Goal: Task Accomplishment & Management: Manage account settings

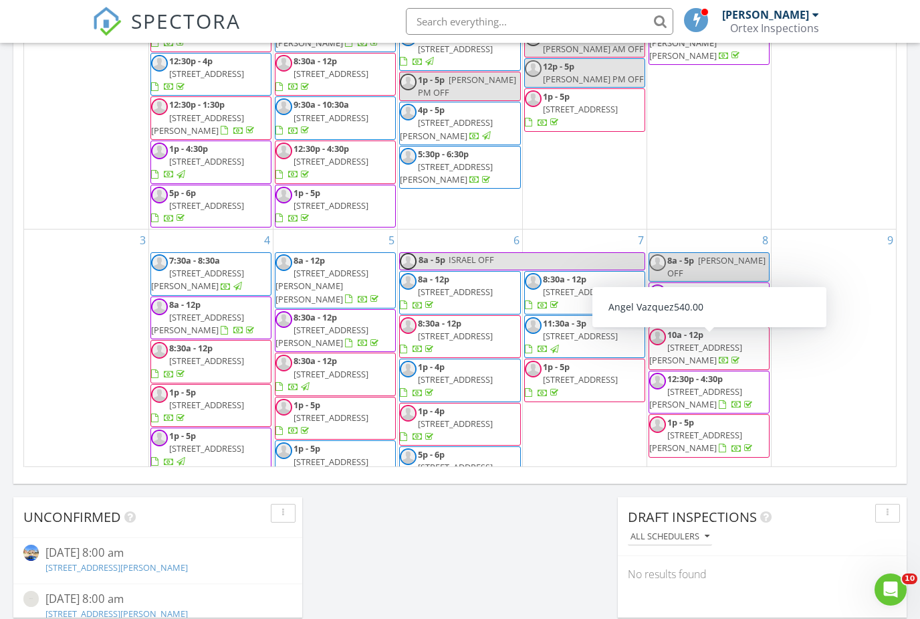
scroll to position [1218, 921]
drag, startPoint x: 0, startPoint y: 0, endPoint x: -1, endPoint y: -774, distance: 774.4
click at [0, 0] on html "SPECTORA Abraham Ortega Ortex Inspections Role: Inspector Dashboard New Inspect…" at bounding box center [460, 173] width 920 height 1895
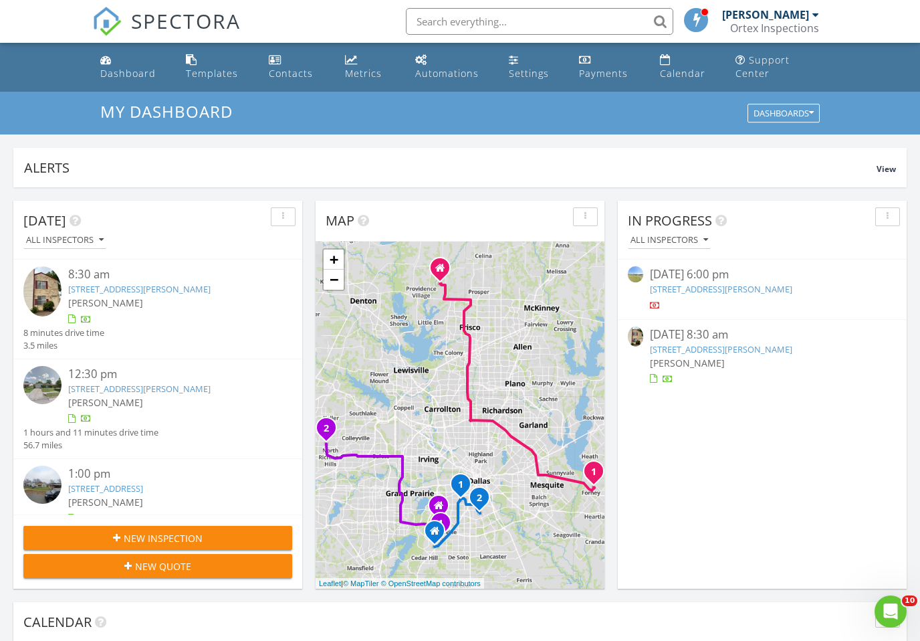
scroll to position [1218, 921]
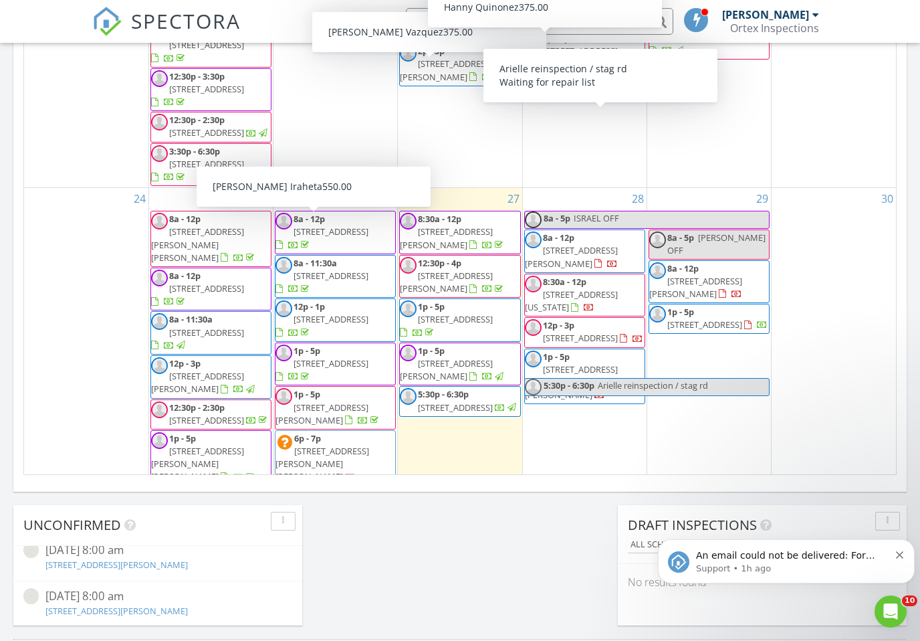
scroll to position [1218, 921]
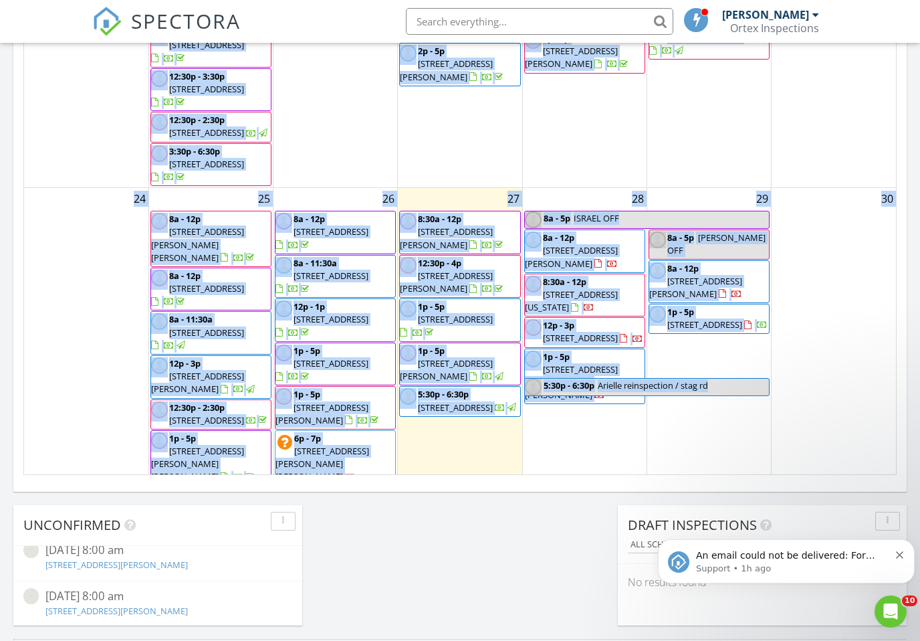
drag, startPoint x: 459, startPoint y: 633, endPoint x: -1, endPoint y: -766, distance: 1473.2
click at [660, 370] on div "Today All Inspectors 8:30 am 143 Austin Stone Dr, Duncanville, TX 75137 Israel …" at bounding box center [460, 30] width 920 height 1217
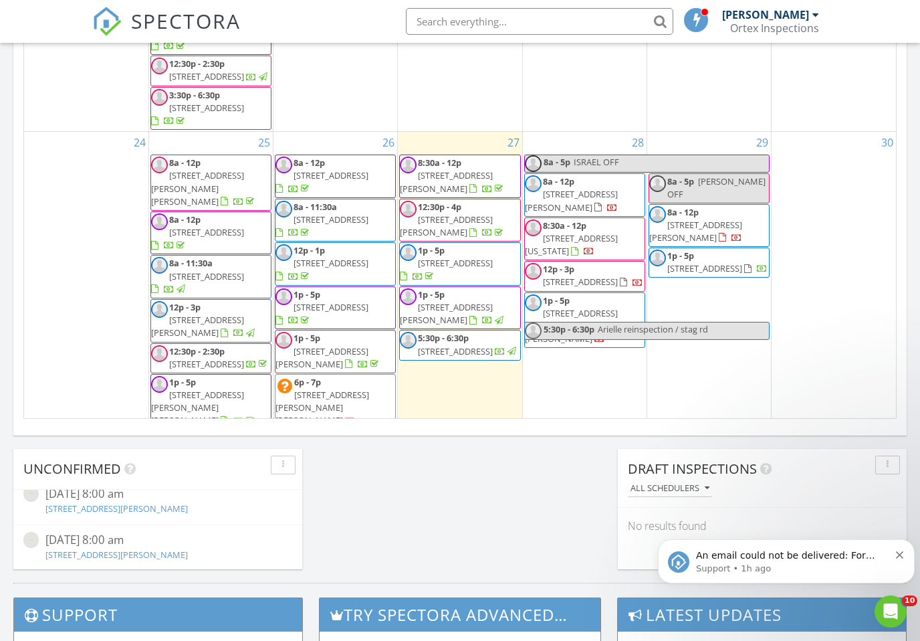
click at [662, 323] on span "Arielle reinspection / stag rd" at bounding box center [653, 329] width 110 height 12
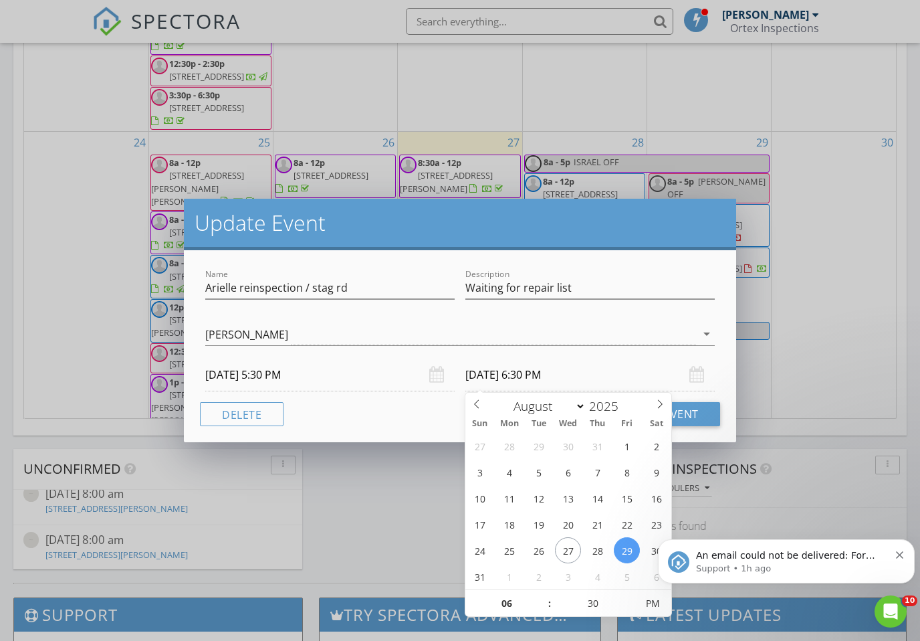
click at [492, 375] on input "08/29/2025 6:30 PM" at bounding box center [589, 374] width 249 height 33
type input "08/28/2025 6:30 PM"
click at [687, 411] on button "Update Event" at bounding box center [659, 414] width 124 height 24
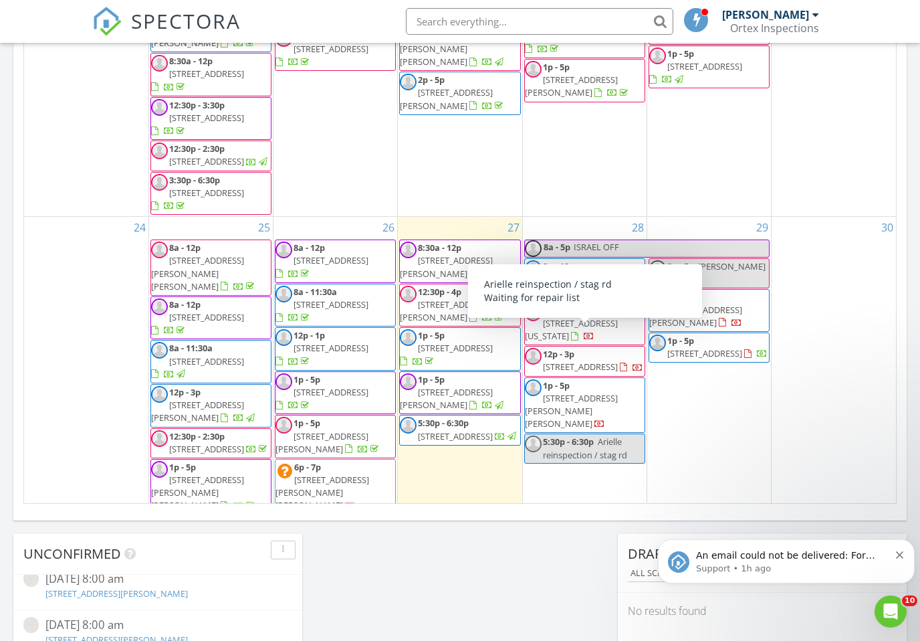
scroll to position [695, 0]
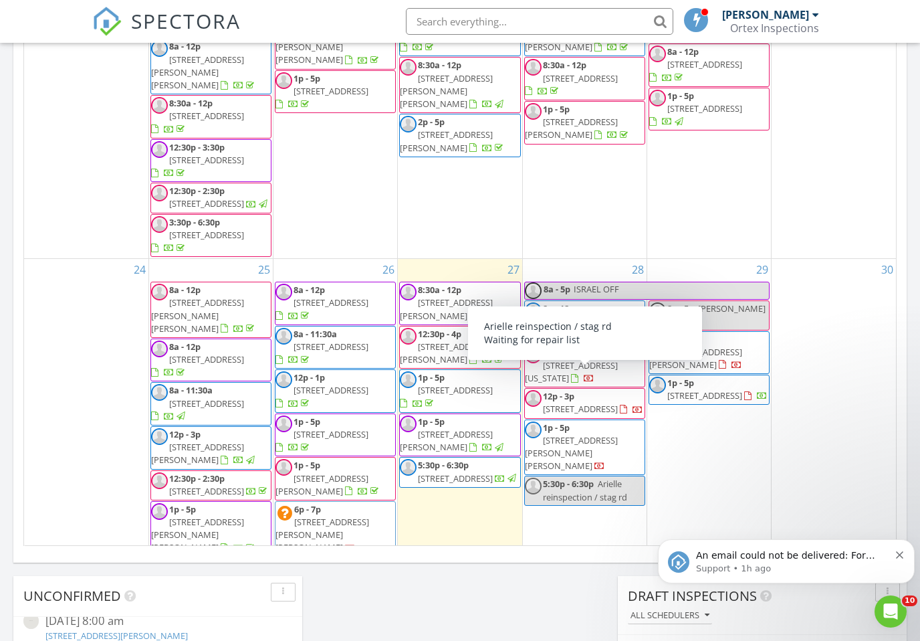
click at [811, 378] on div "30" at bounding box center [834, 408] width 124 height 299
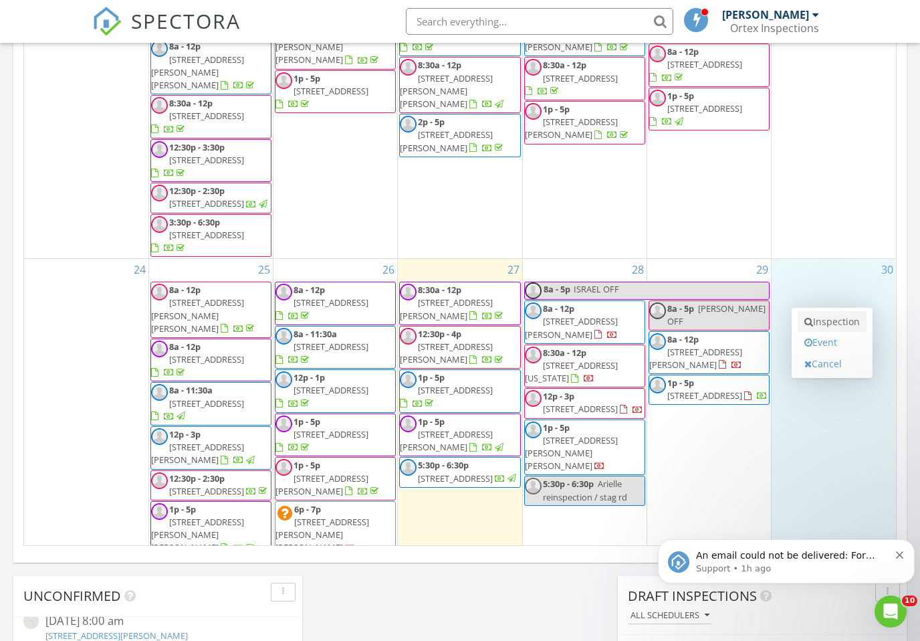
click at [824, 325] on link "Inspection" at bounding box center [832, 321] width 69 height 21
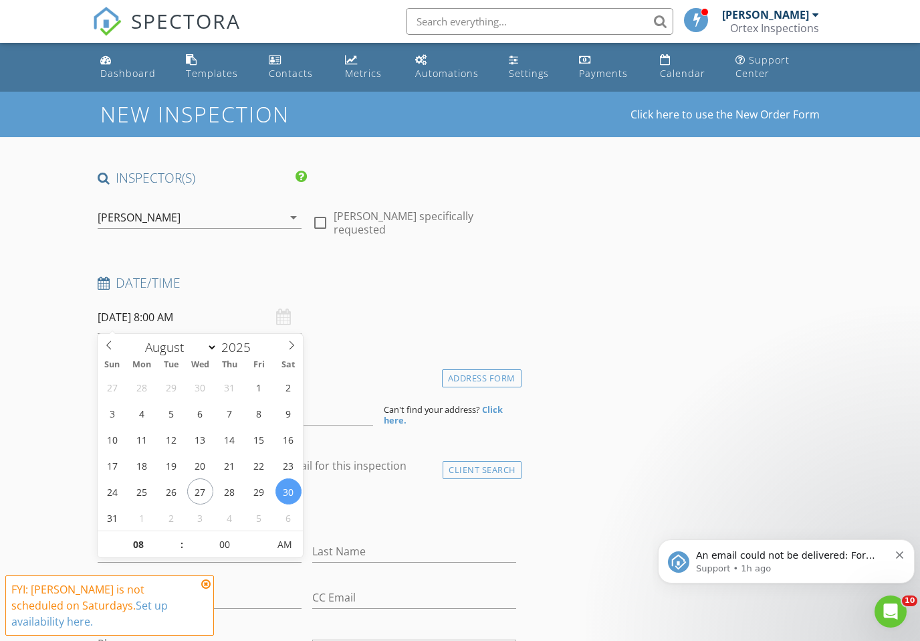
click at [173, 321] on input "08/30/2025 8:00 AM" at bounding box center [200, 317] width 204 height 33
click at [146, 546] on input "08" at bounding box center [139, 545] width 82 height 27
type input "12"
type input "08/30/2025 12:00 PM"
click at [340, 412] on input at bounding box center [236, 409] width 276 height 33
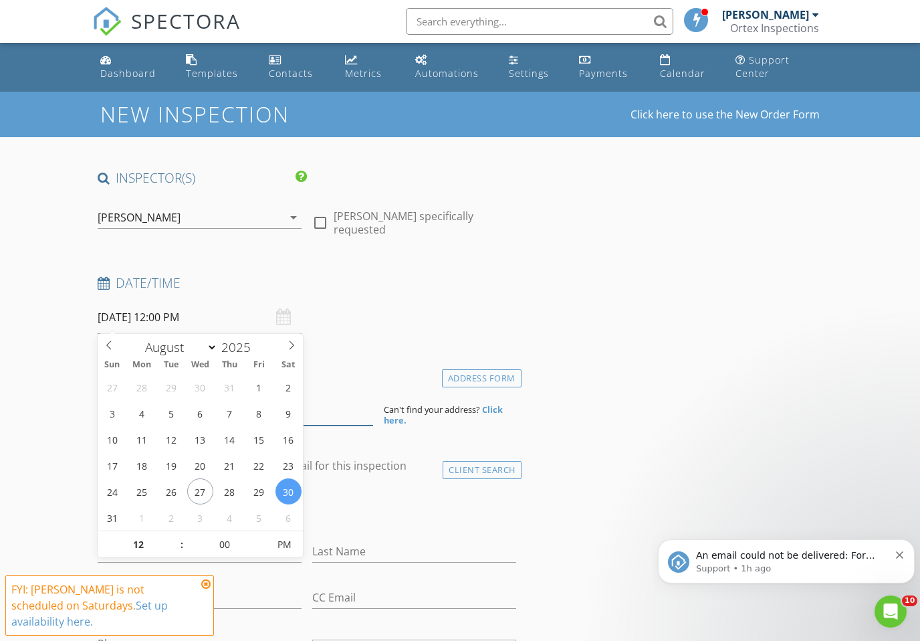
click at [340, 407] on input at bounding box center [236, 409] width 276 height 33
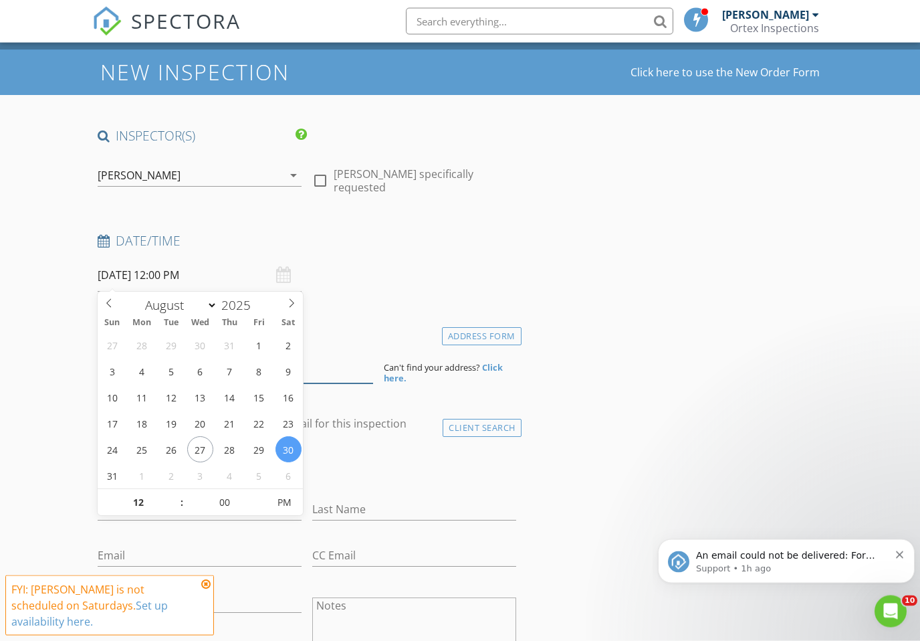
scroll to position [44, 0]
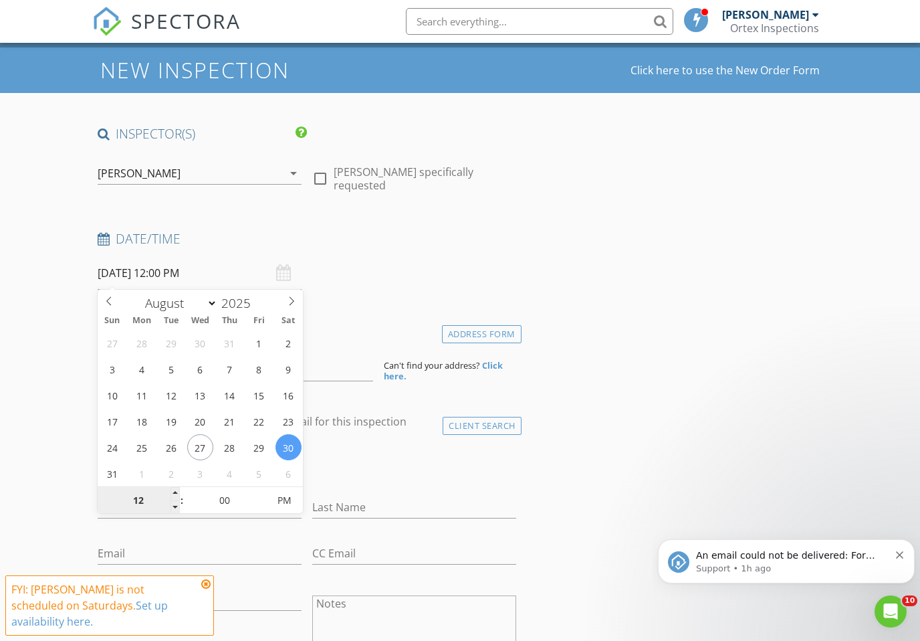
click at [144, 507] on input "12" at bounding box center [139, 501] width 82 height 27
type input "11"
type input "08/30/2025 11:00 PM"
click at [236, 501] on input "00" at bounding box center [225, 501] width 82 height 27
type input "30"
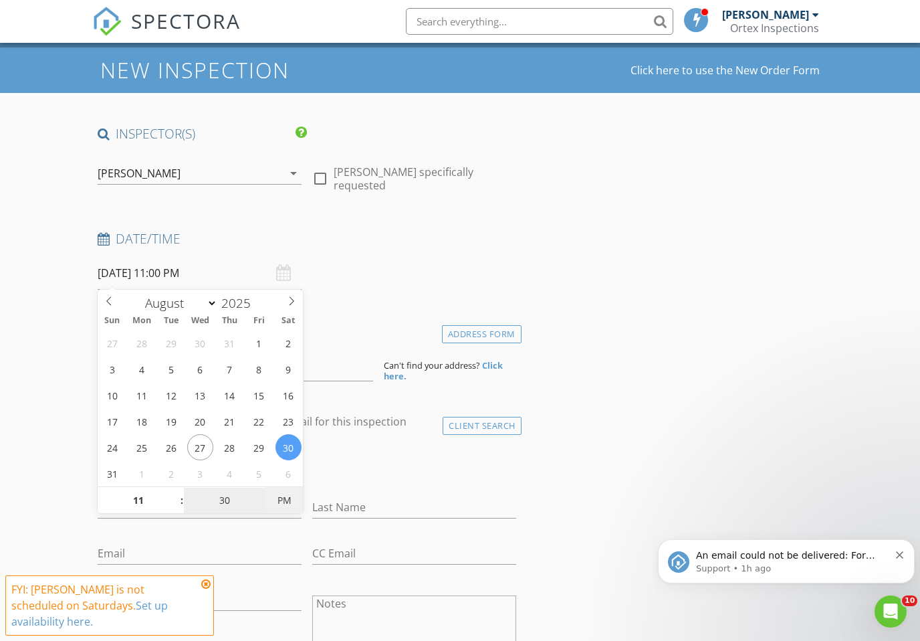
type input "[DATE] 11:30 AM"
click at [277, 502] on span "PM" at bounding box center [284, 500] width 37 height 27
type input "30"
click at [340, 366] on input at bounding box center [236, 364] width 276 height 33
type input "7 Oak Run Ct, Mansfield, TX, USA"
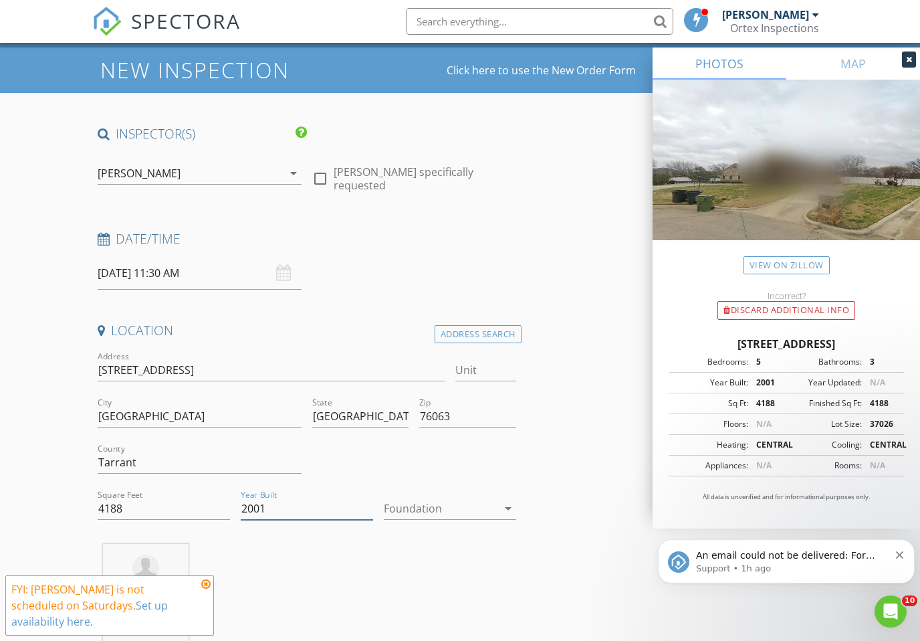
click at [364, 512] on input "2001" at bounding box center [307, 509] width 132 height 22
click at [801, 268] on link "View on Zillow" at bounding box center [787, 265] width 86 height 18
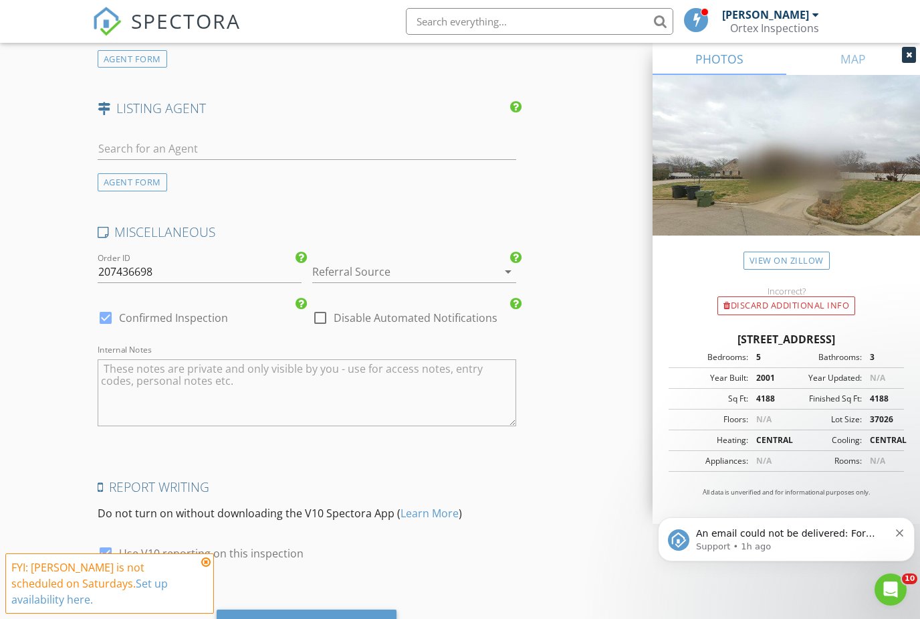
scroll to position [1739, 0]
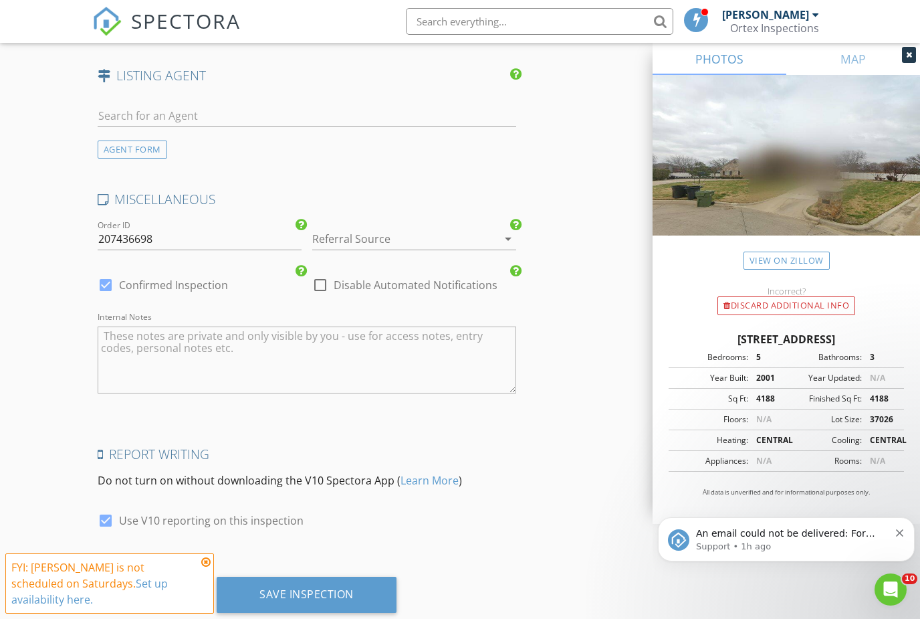
click at [99, 294] on div at bounding box center [105, 285] width 23 height 23
checkbox input "false"
checkbox input "true"
click at [179, 248] on input "207436698" at bounding box center [200, 239] width 204 height 22
drag, startPoint x: 179, startPoint y: 245, endPoint x: 0, endPoint y: 245, distance: 179.2
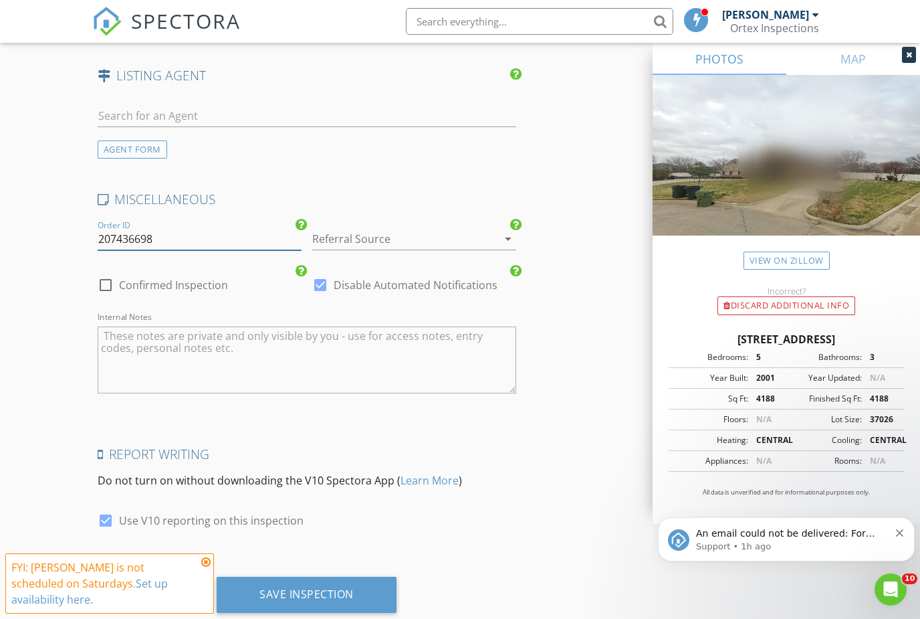
paste input "21032004"
type input "21032004"
click at [104, 361] on textarea "Internal Notes" at bounding box center [307, 359] width 419 height 67
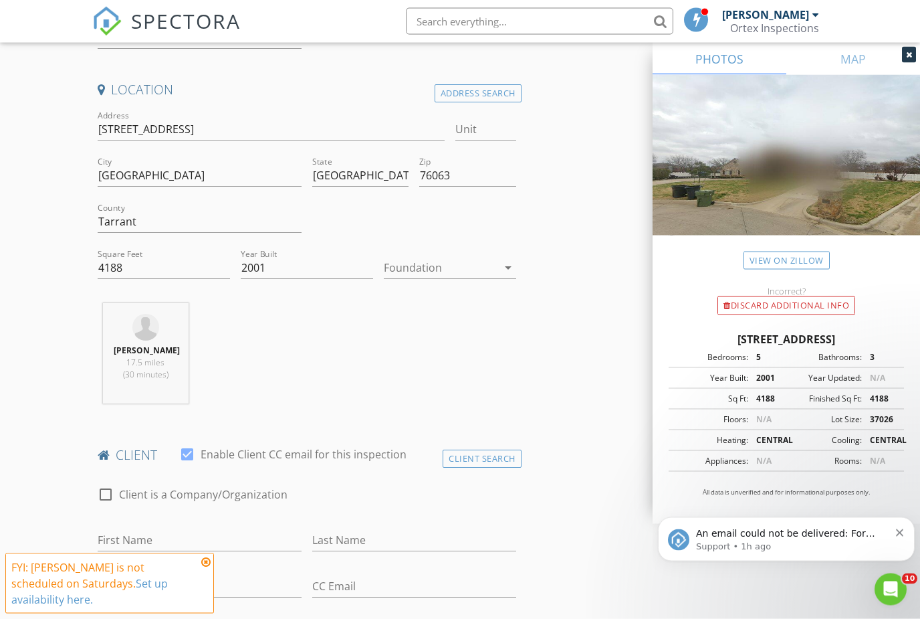
type textarea "Code: ?. Meeting time:"
click at [406, 273] on div at bounding box center [441, 267] width 114 height 21
click at [421, 342] on div "Slab" at bounding box center [450, 336] width 111 height 16
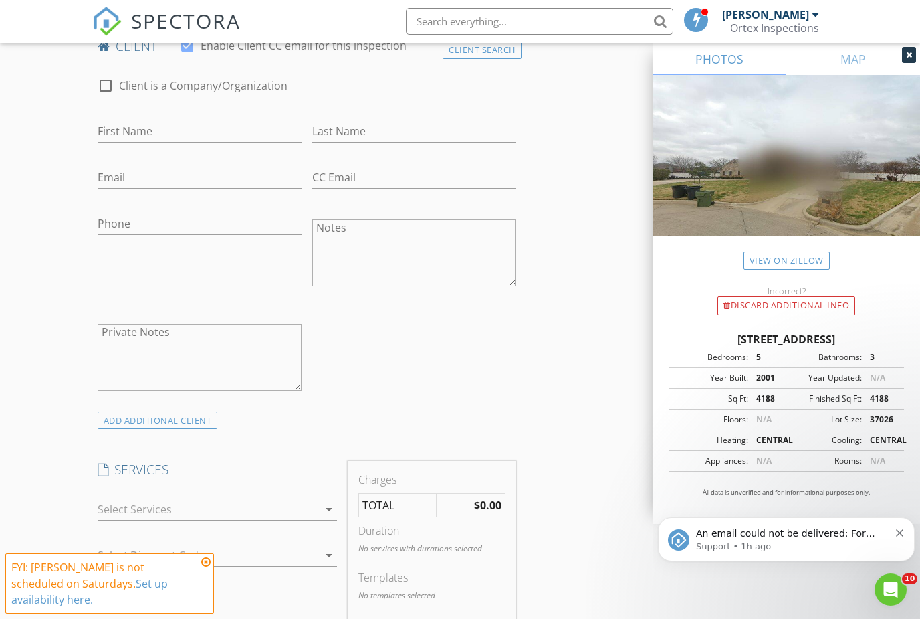
scroll to position [732, 0]
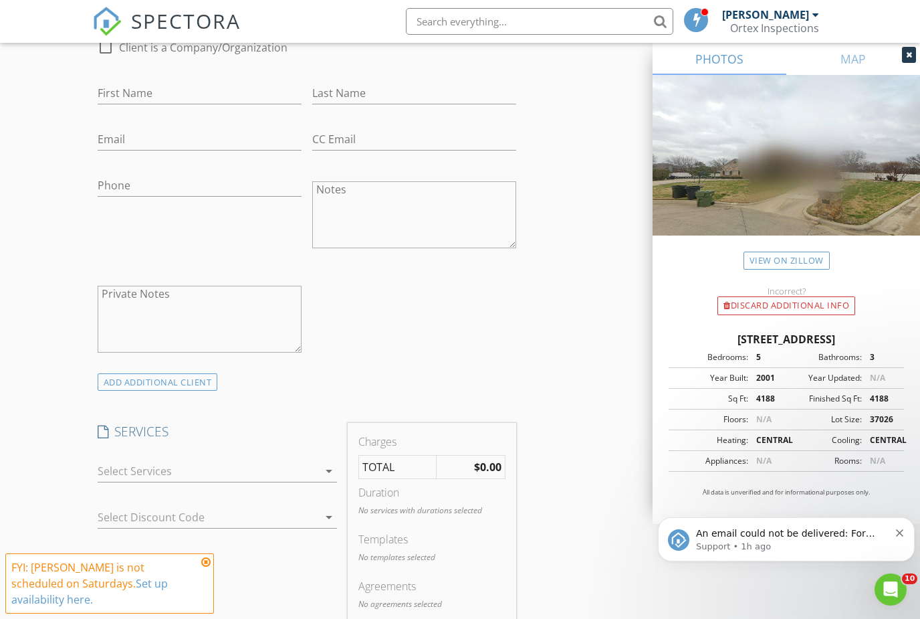
click at [173, 482] on div at bounding box center [208, 470] width 221 height 21
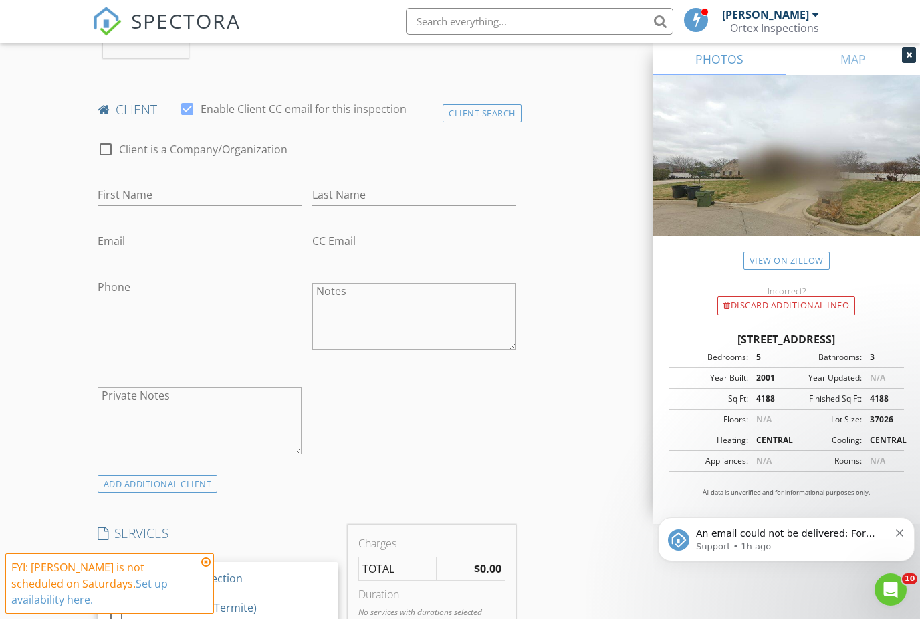
scroll to position [528, 0]
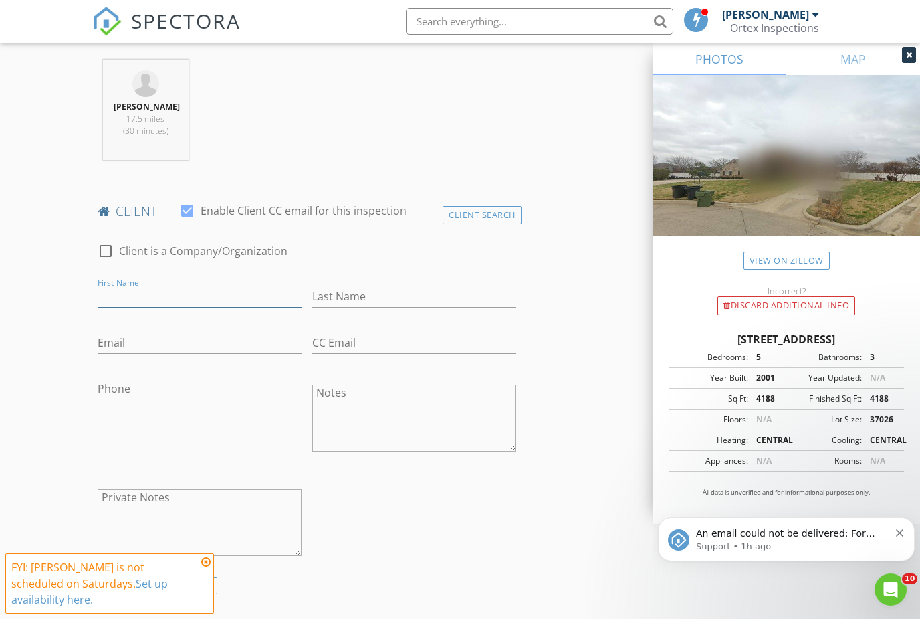
click at [159, 308] on input "First Name" at bounding box center [200, 297] width 204 height 22
type input "[PERSON_NAME]"
type input "Del Sol"
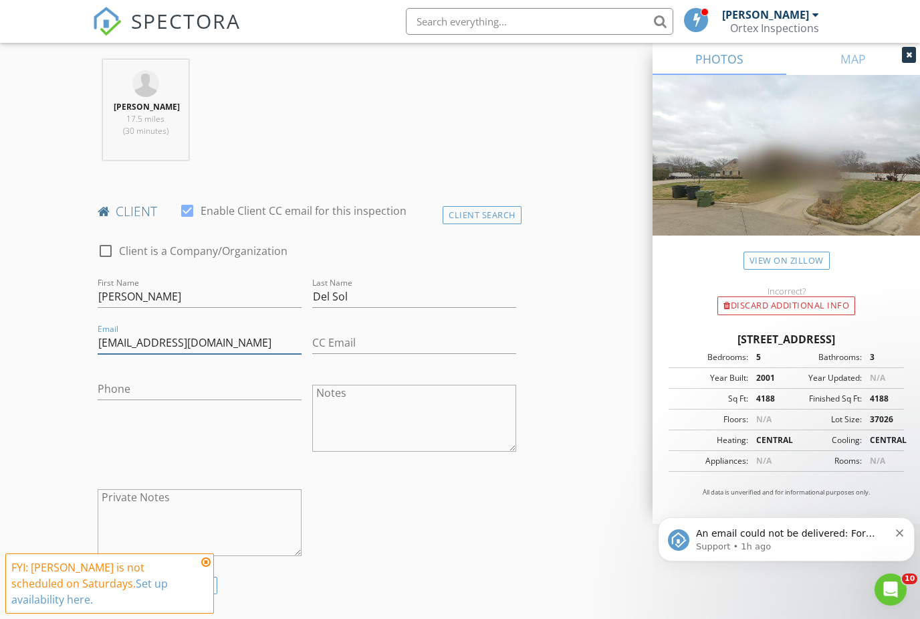
type input "[EMAIL_ADDRESS][DOMAIN_NAME]"
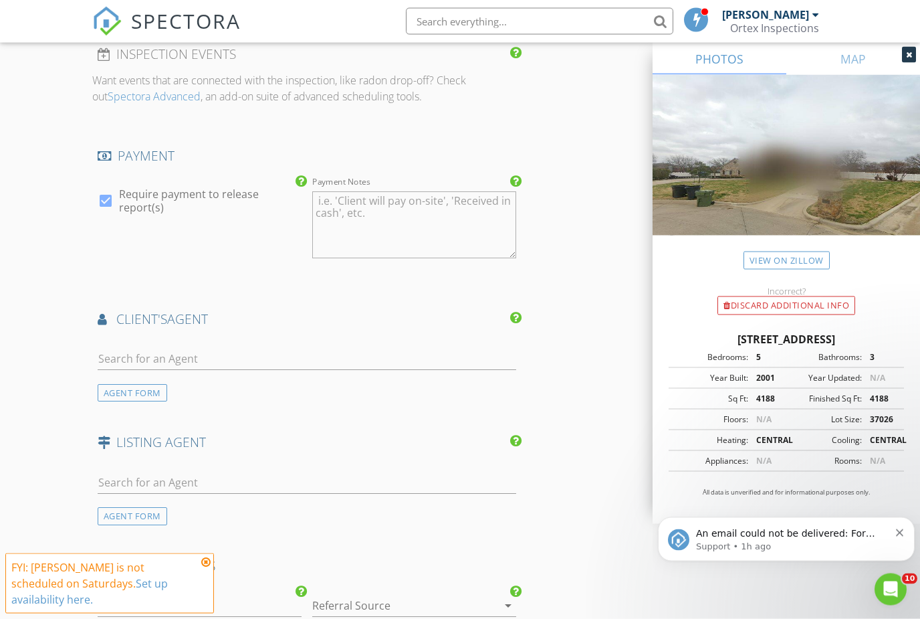
type input "[PHONE_NUMBER]"
click at [249, 365] on input "text" at bounding box center [307, 359] width 419 height 22
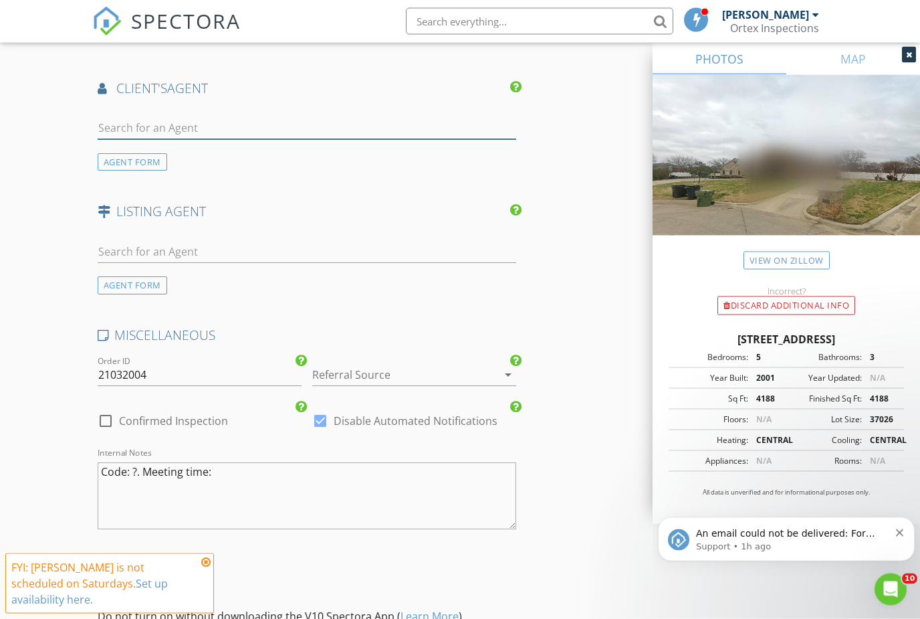
scroll to position [1620, 0]
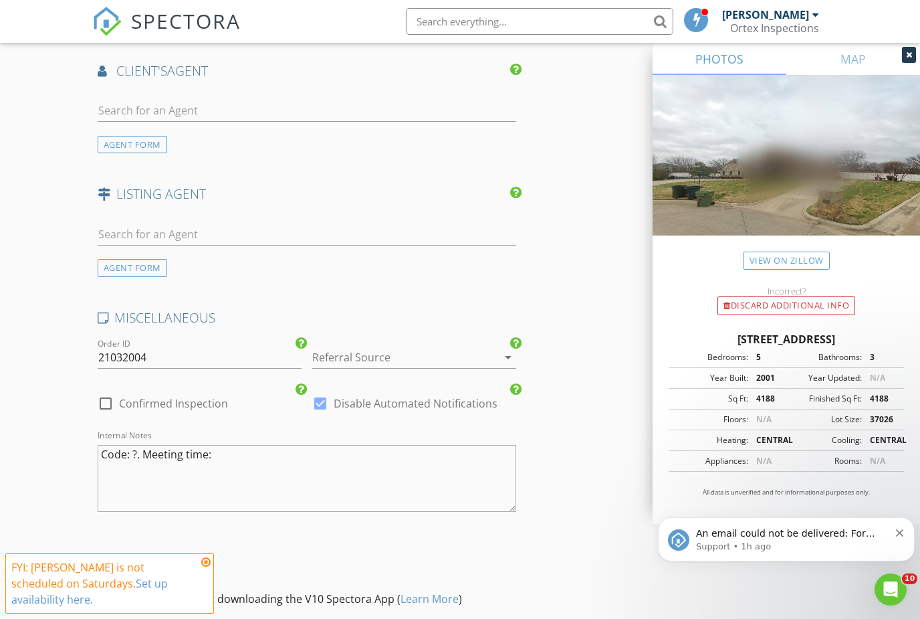
click at [310, 465] on textarea "Code: ?. Meeting time:" at bounding box center [307, 478] width 419 height 67
type textarea "Code: ?. Meeting time: ?."
click at [167, 253] on div at bounding box center [307, 240] width 419 height 35
click at [145, 237] on input "text" at bounding box center [307, 234] width 419 height 22
click at [177, 114] on input "text" at bounding box center [307, 111] width 419 height 22
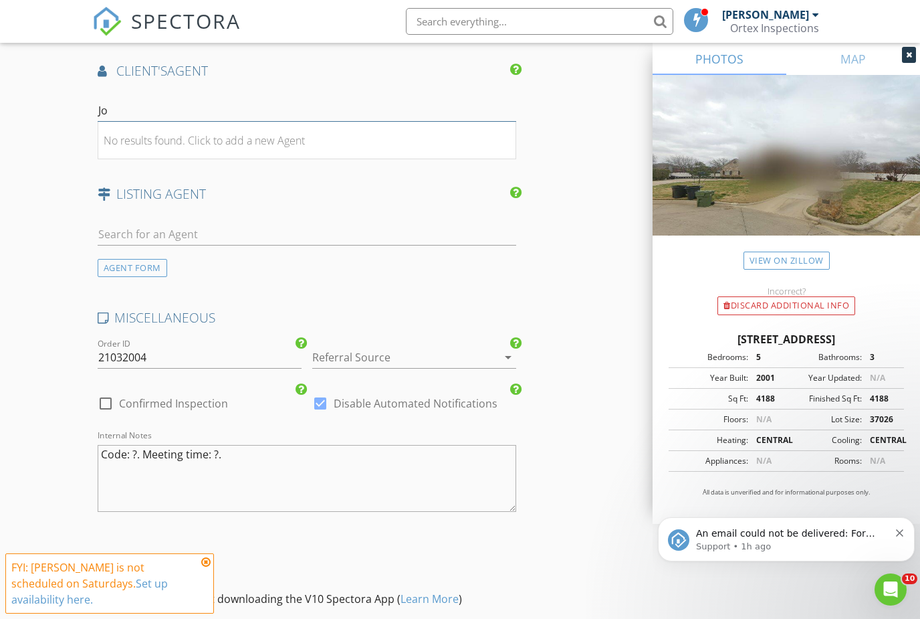
type input "J"
click at [112, 154] on div "AGENT FORM" at bounding box center [133, 145] width 70 height 18
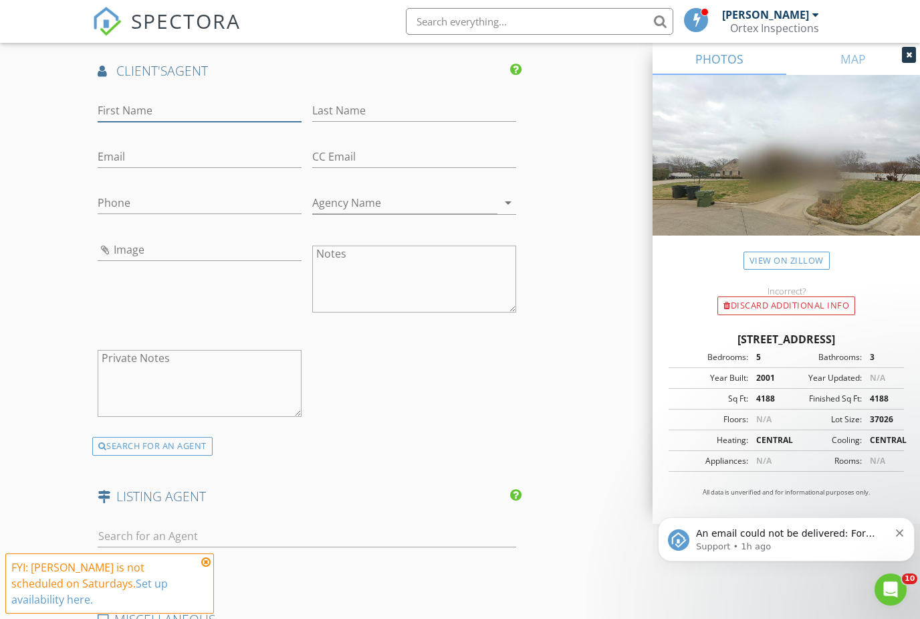
click at [161, 120] on input "First Name" at bounding box center [200, 111] width 204 height 22
type input "J"
type input "[PERSON_NAME]"
click at [342, 122] on input "Flebes" at bounding box center [414, 111] width 204 height 22
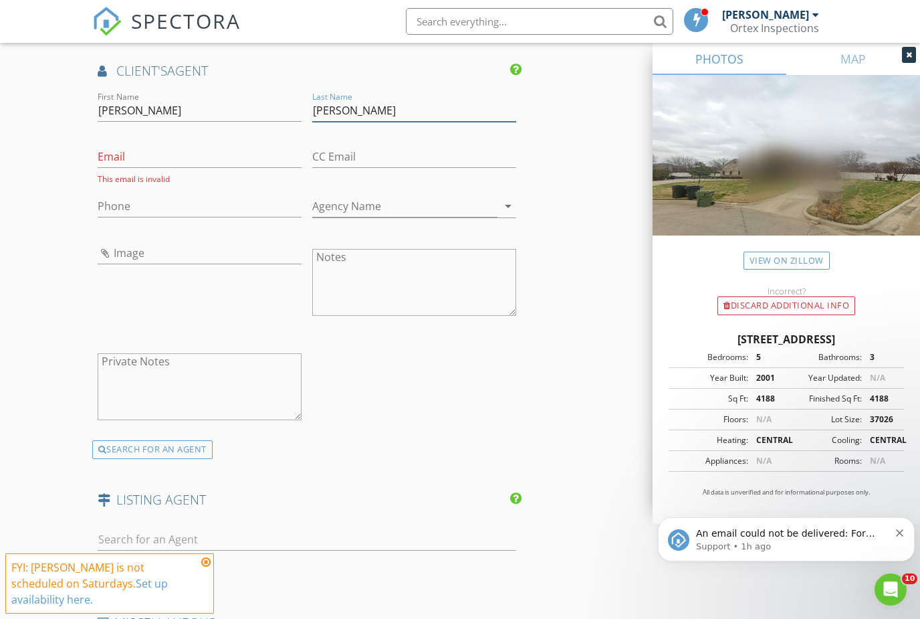
type input "[PERSON_NAME]"
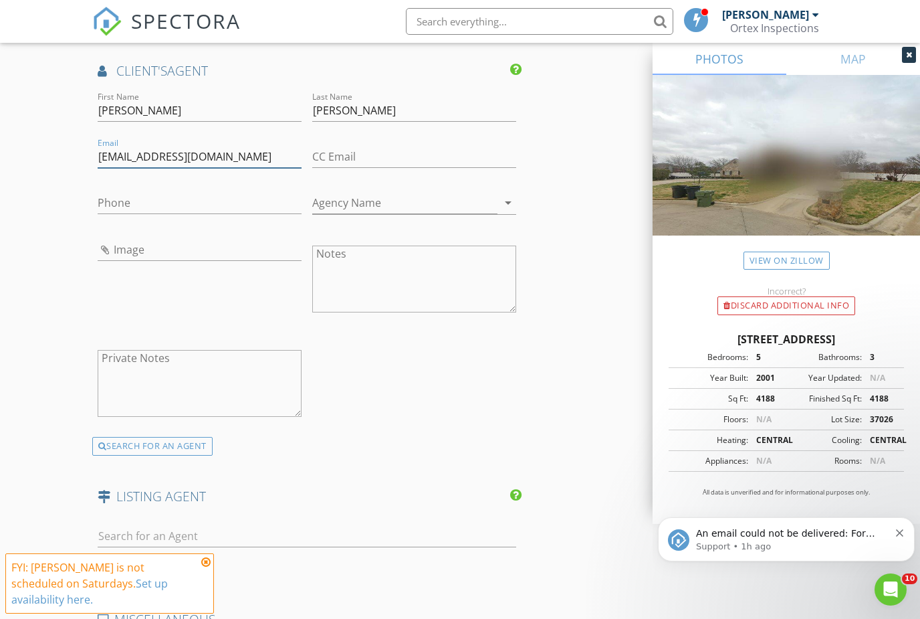
type input "[EMAIL_ADDRESS][DOMAIN_NAME]"
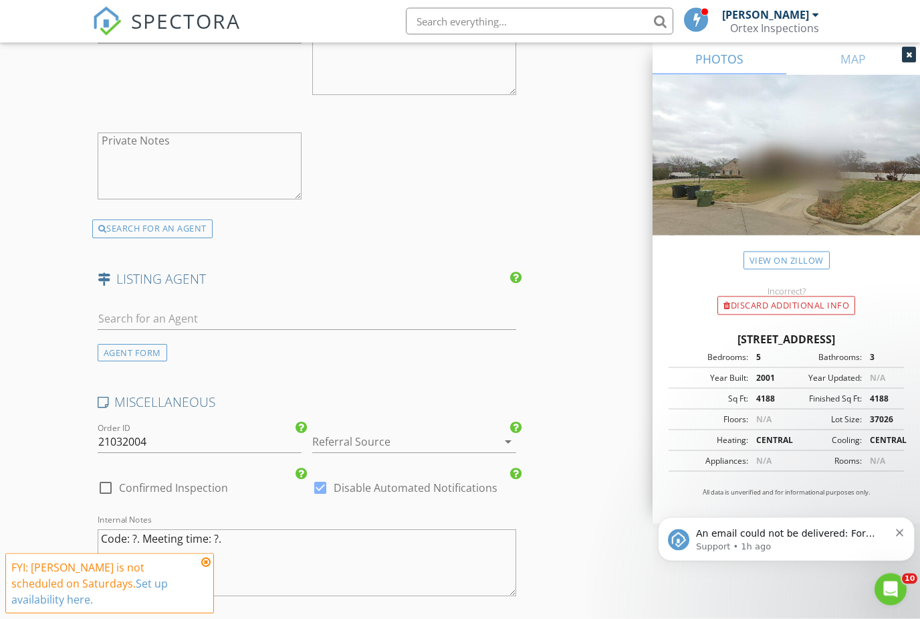
scroll to position [1838, 0]
type input "214-493-6374"
click at [270, 330] on input "text" at bounding box center [307, 319] width 419 height 22
type input "e"
click at [154, 360] on div "AGENT FORM" at bounding box center [133, 353] width 70 height 18
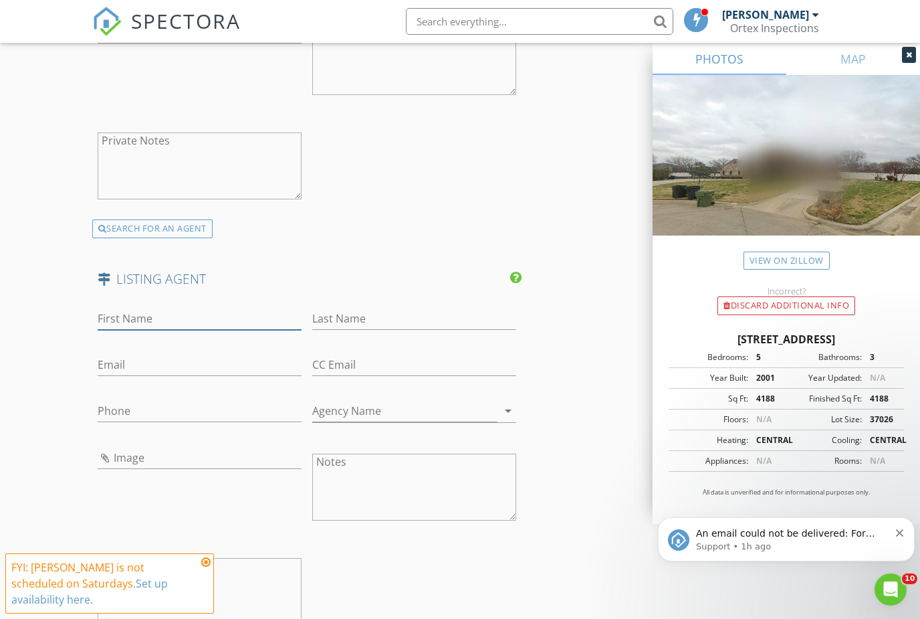
click at [132, 320] on input "First Name" at bounding box center [200, 319] width 204 height 22
type input "Elizabeth"
type input "Deane"
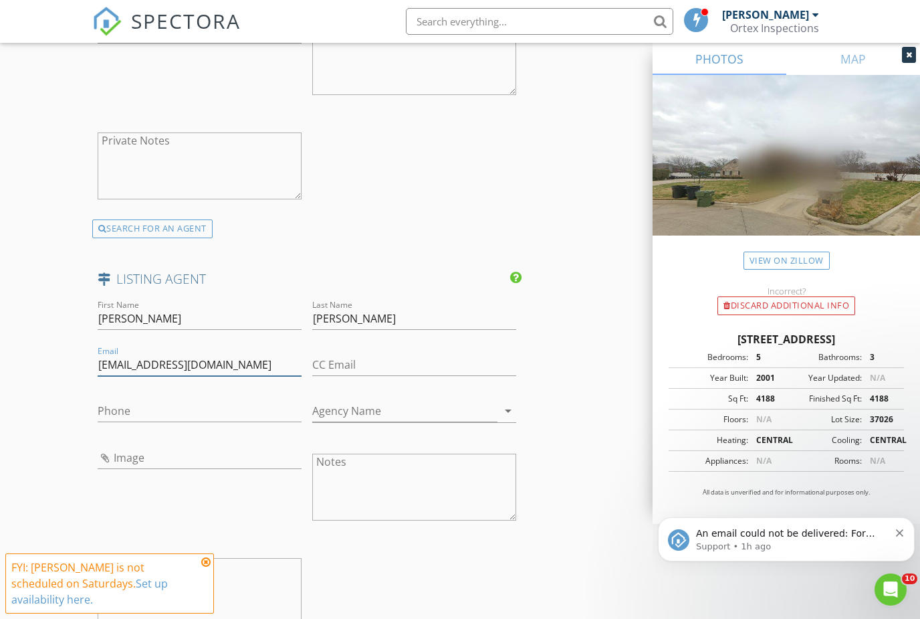
type input "liz@tdtrealtor.com"
type input "817-239-0038"
click at [166, 375] on input "liz@tdtrealtor.com" at bounding box center [200, 365] width 204 height 22
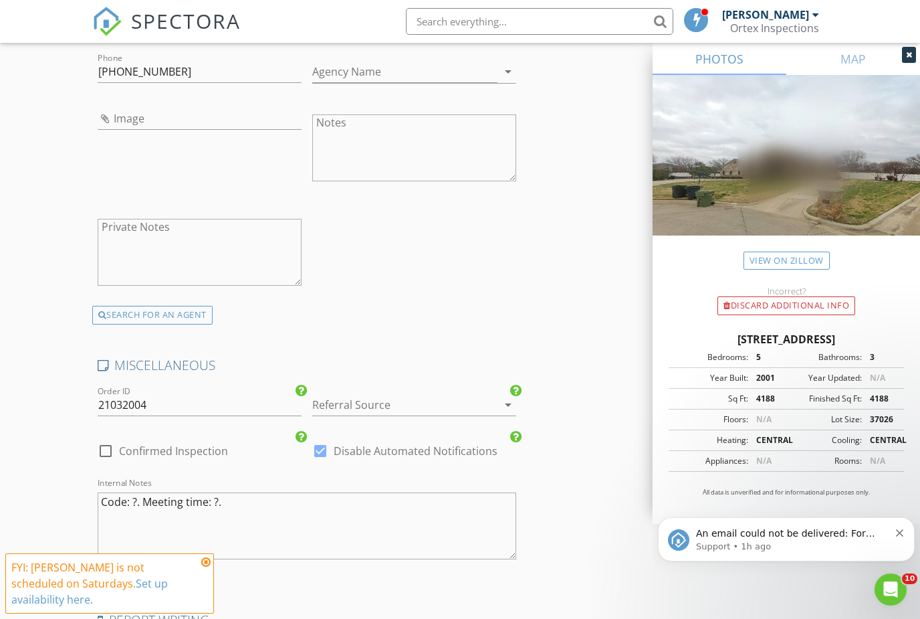
scroll to position [2343, 0]
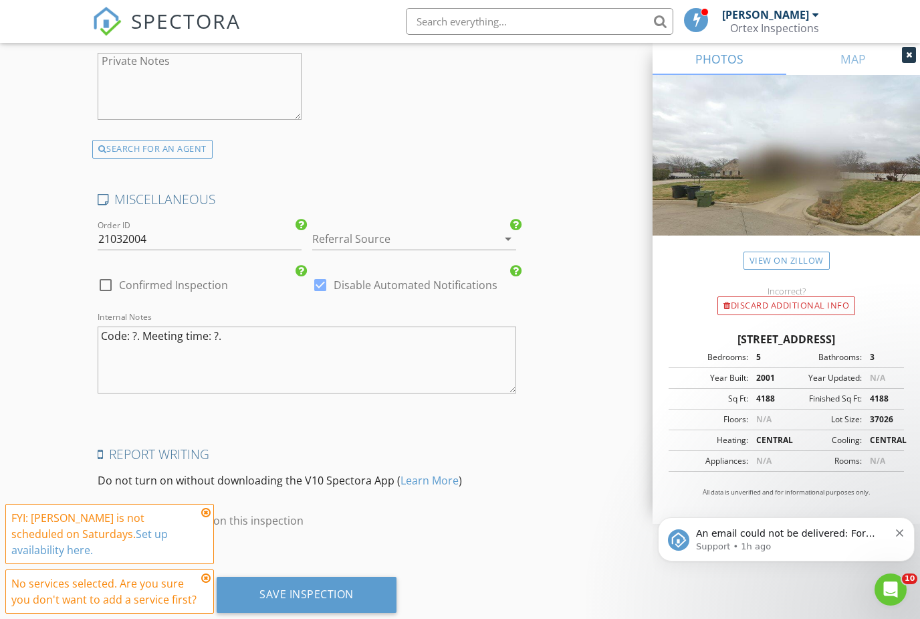
type input "liz@tdtrealtors.com"
click at [219, 334] on textarea "Code: ?. Meeting time: ?." at bounding box center [307, 359] width 419 height 67
click at [219, 338] on textarea "Code: ?. Meeting time: ?." at bounding box center [307, 359] width 419 height 67
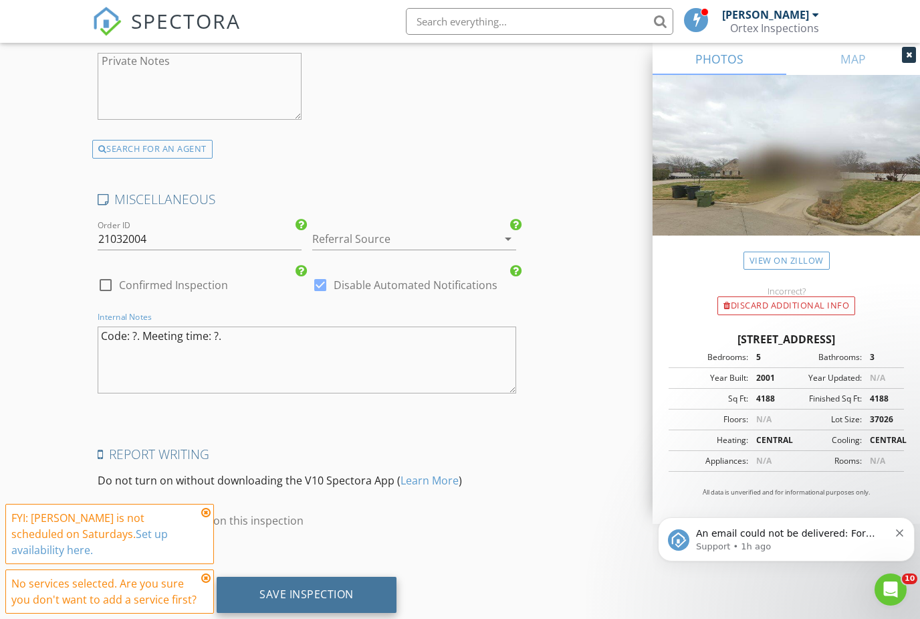
click at [294, 613] on div "Save Inspection" at bounding box center [307, 594] width 180 height 36
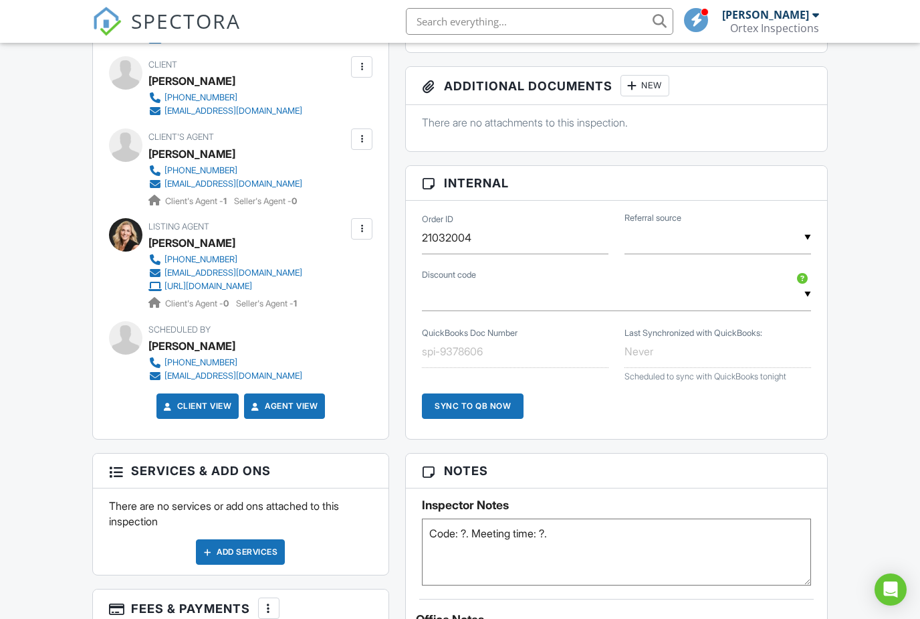
scroll to position [724, 0]
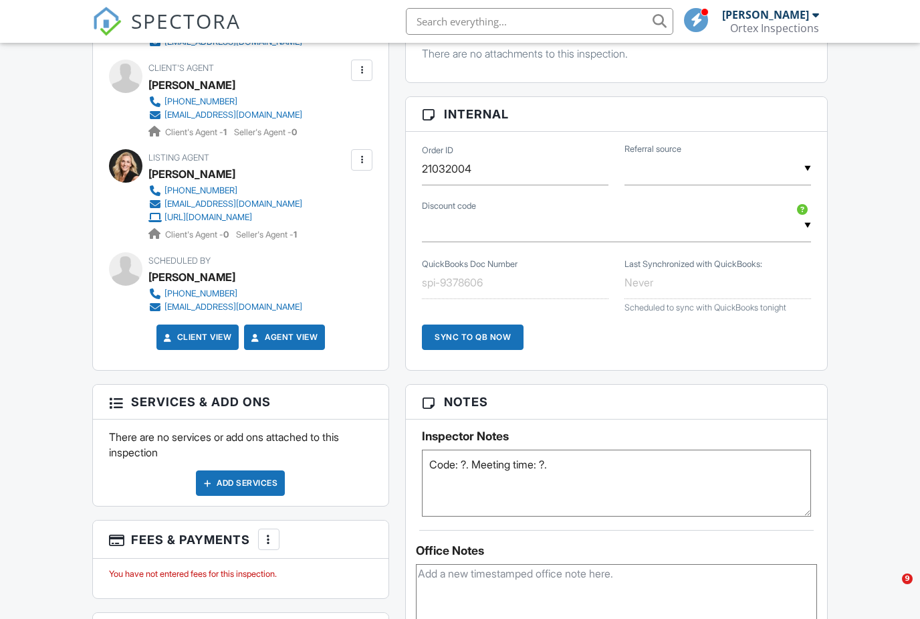
click at [231, 472] on div "Add Services" at bounding box center [240, 482] width 89 height 25
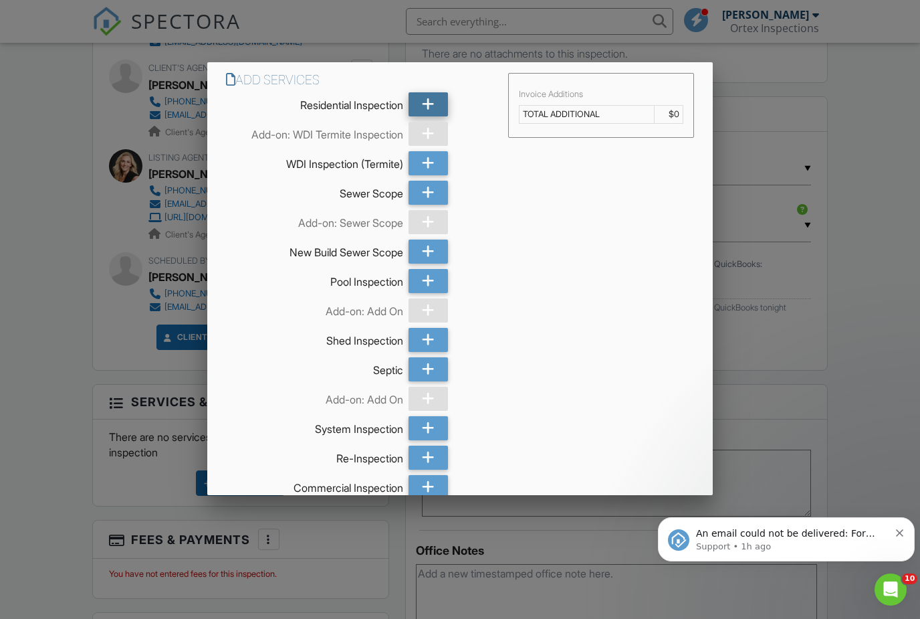
scroll to position [0, 0]
click at [428, 109] on icon at bounding box center [428, 104] width 13 height 24
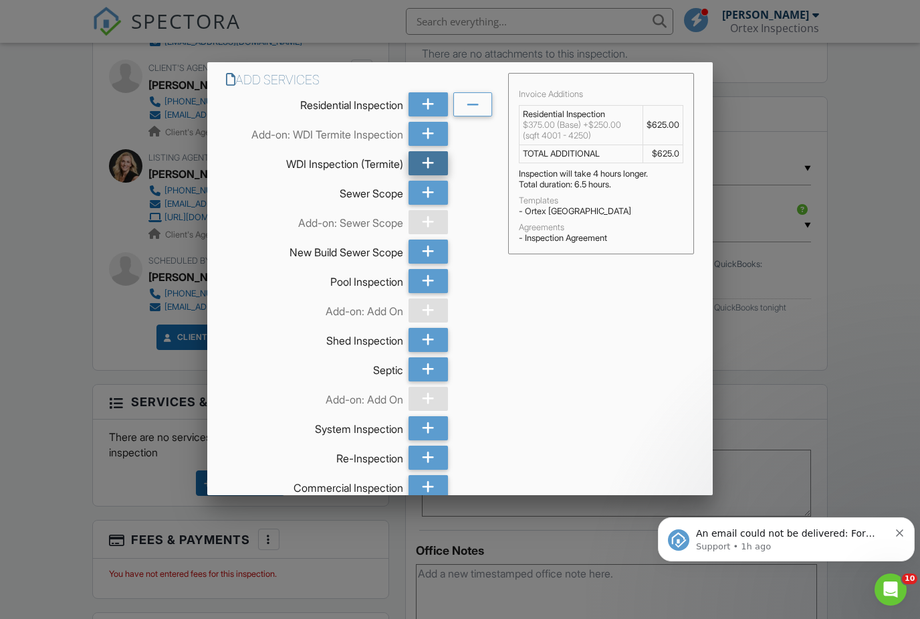
click at [430, 168] on icon at bounding box center [428, 163] width 13 height 24
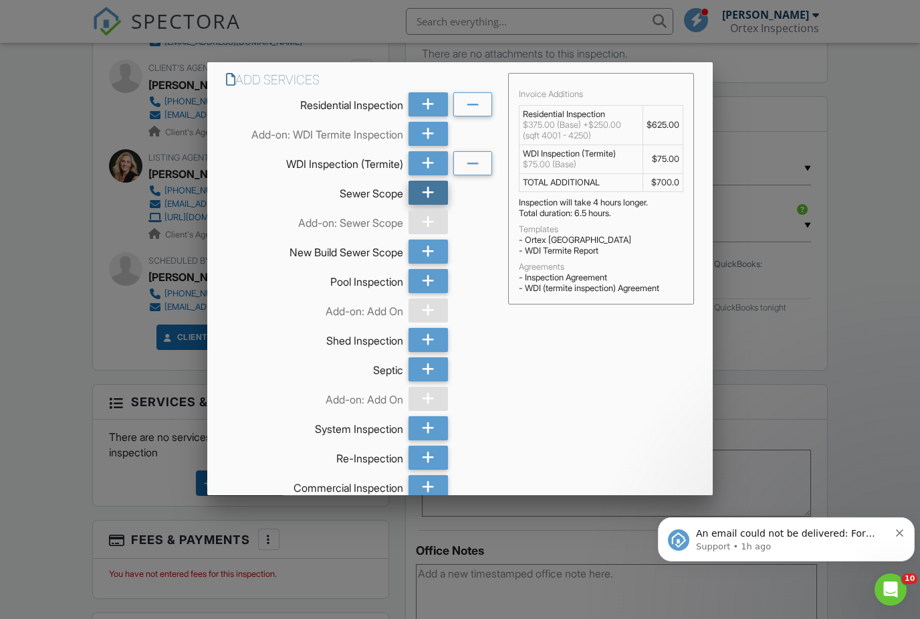
click at [429, 199] on icon at bounding box center [428, 193] width 13 height 24
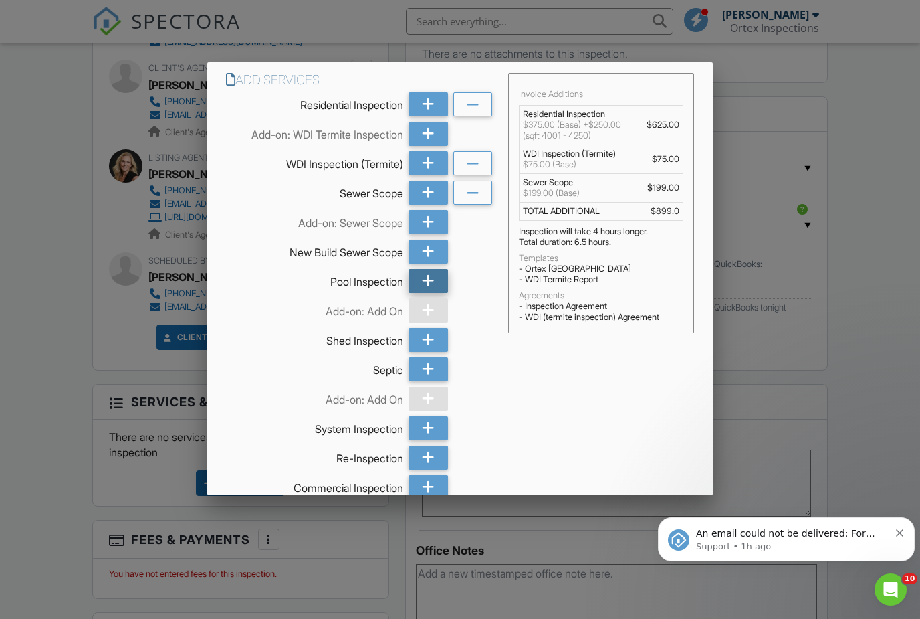
click at [419, 292] on div at bounding box center [428, 281] width 39 height 24
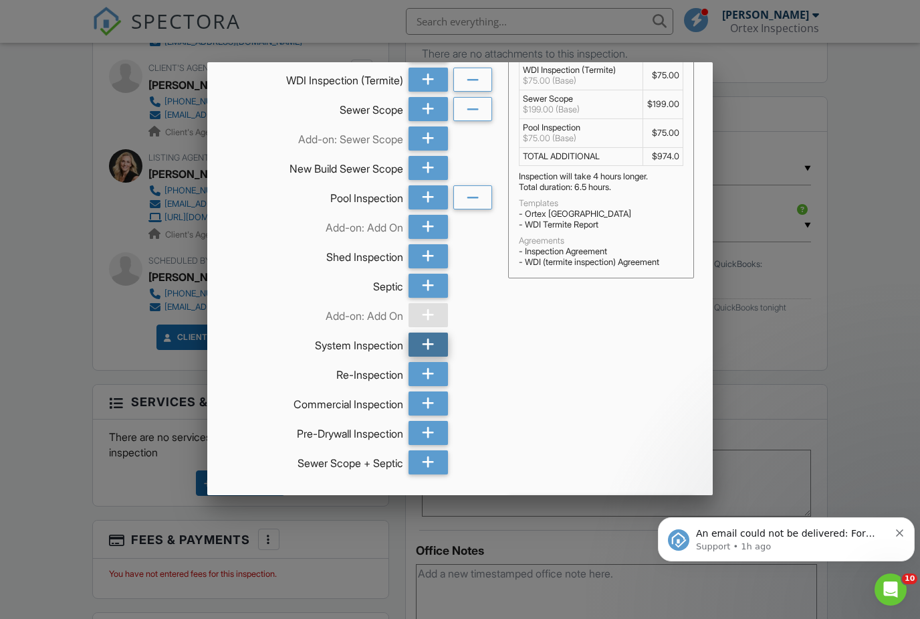
scroll to position [84, 0]
click at [433, 261] on icon at bounding box center [428, 255] width 13 height 24
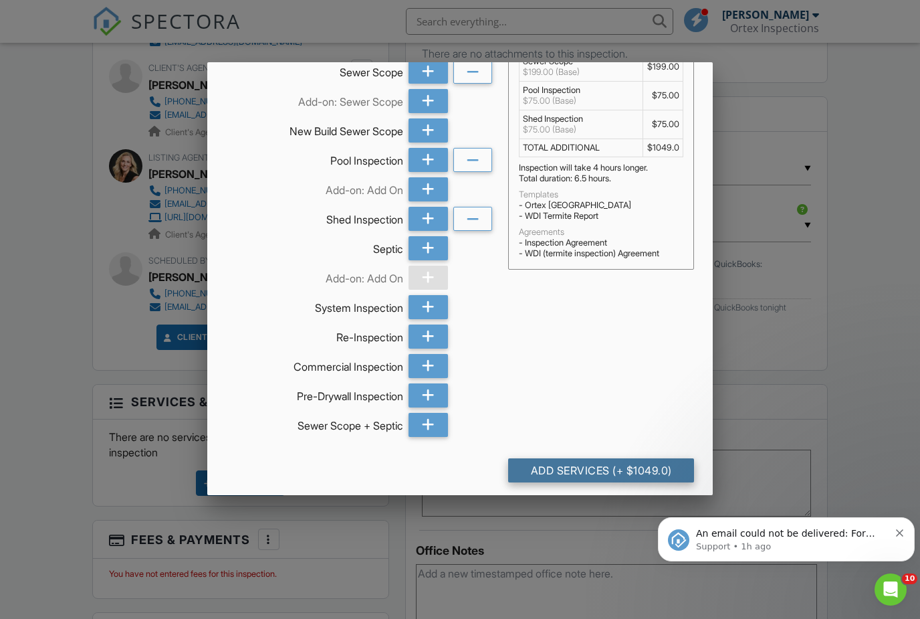
scroll to position [120, 0]
click at [588, 480] on div "Add Services (+ $1049.0)" at bounding box center [601, 471] width 186 height 24
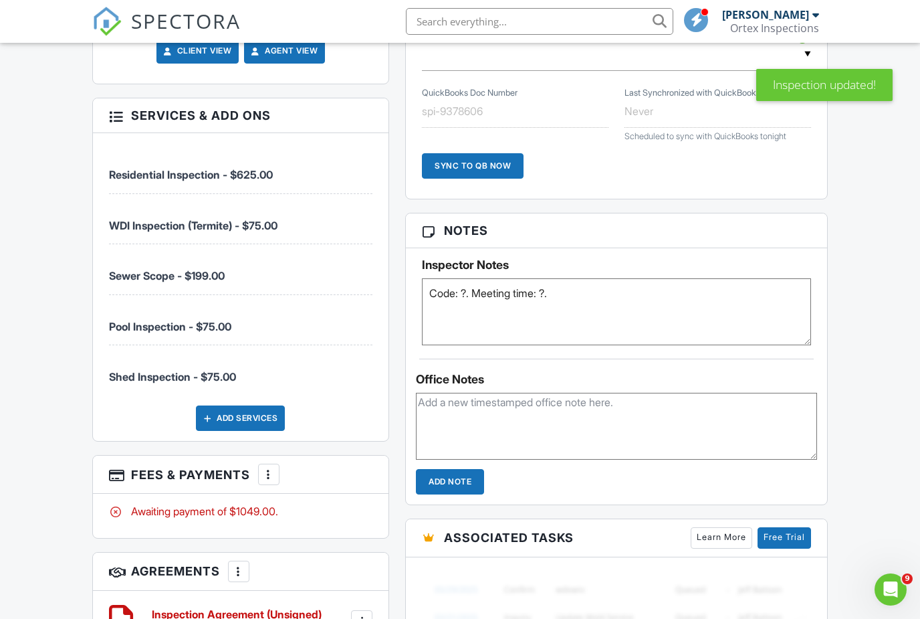
scroll to position [1031, 0]
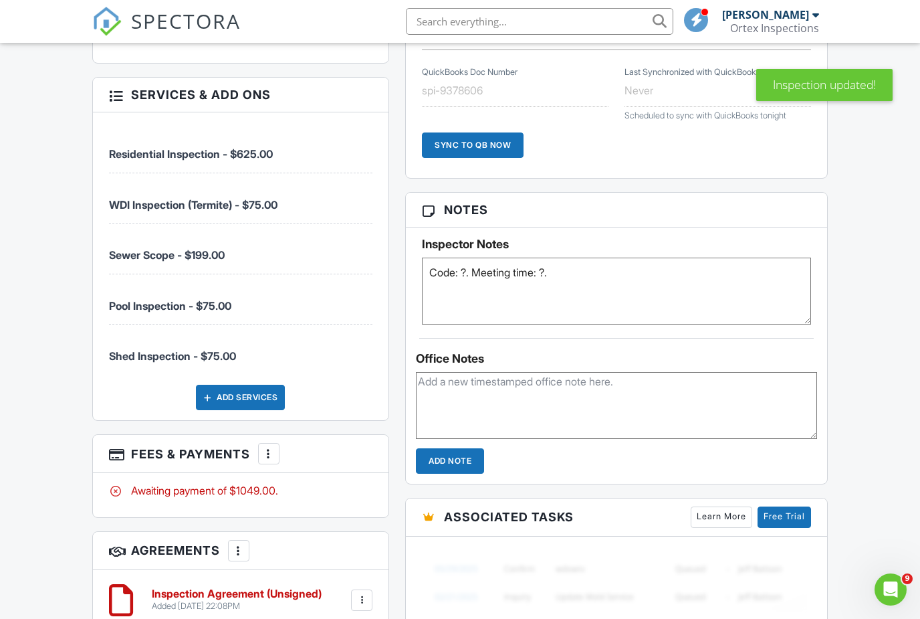
click at [264, 453] on div at bounding box center [268, 453] width 13 height 13
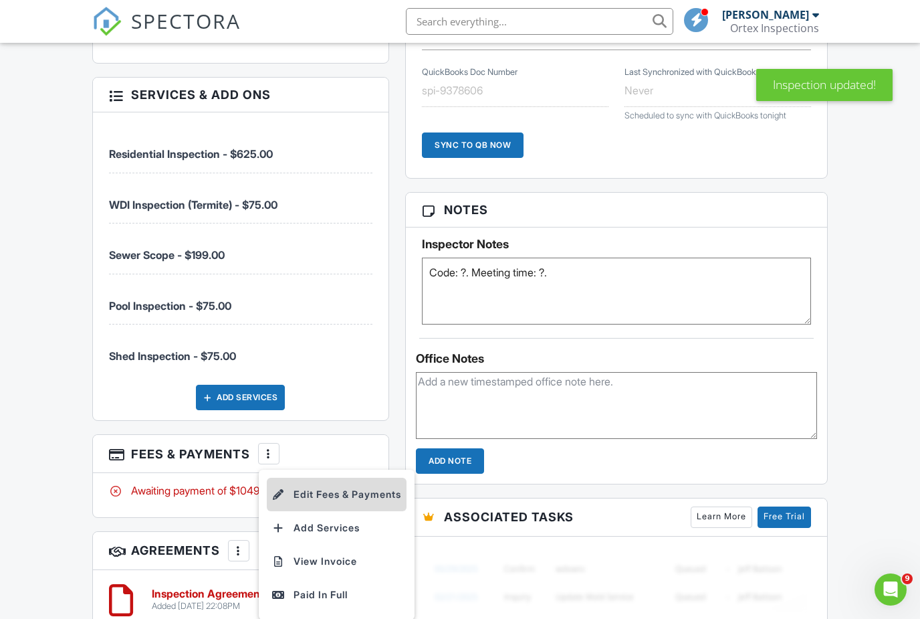
click at [337, 494] on li "Edit Fees & Payments" at bounding box center [337, 494] width 140 height 33
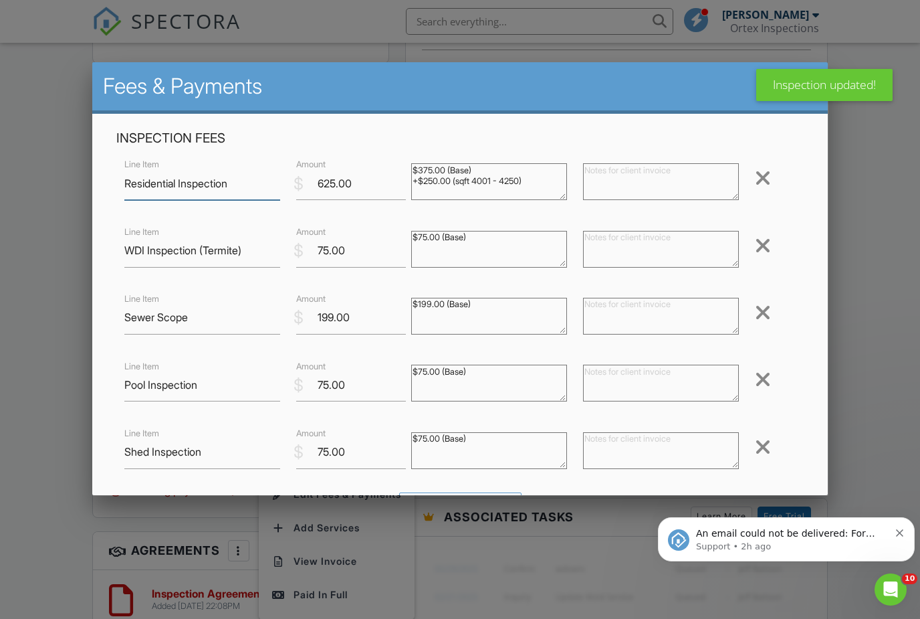
scroll to position [0, 0]
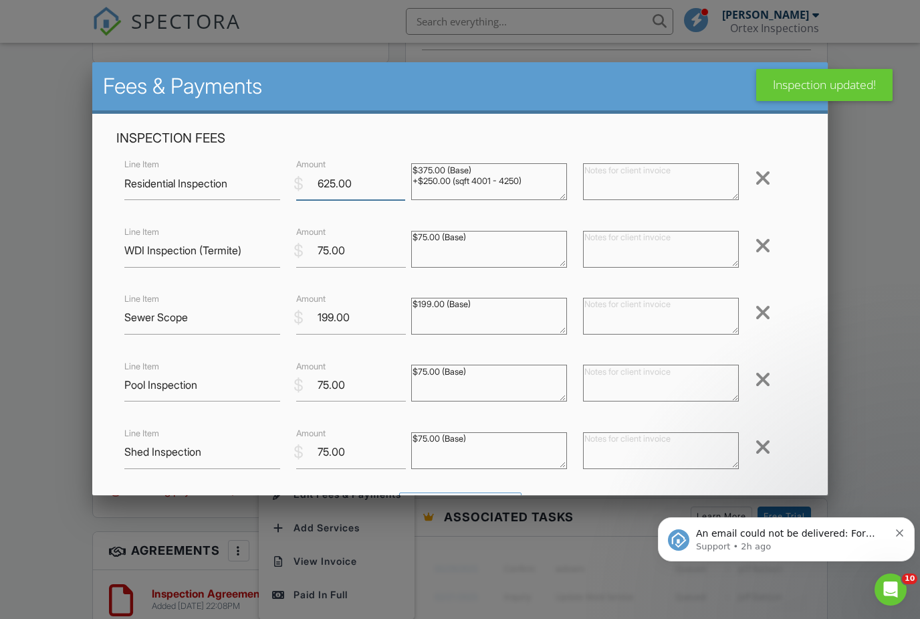
click at [334, 188] on input "625.00" at bounding box center [350, 183] width 109 height 33
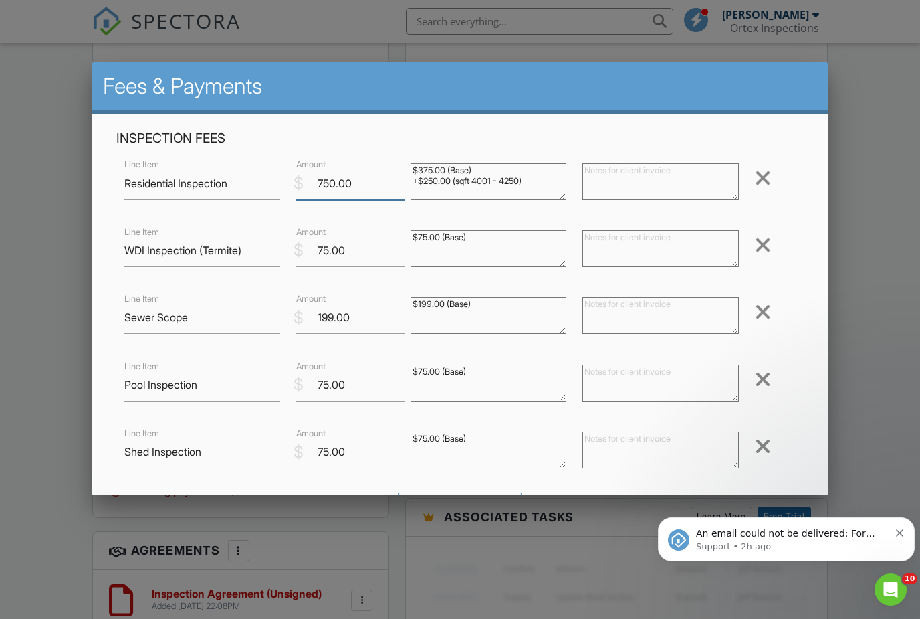
type input "750.00"
click at [330, 253] on input "75.00" at bounding box center [350, 250] width 109 height 33
type input "150.00"
click at [336, 320] on input "199.00" at bounding box center [350, 317] width 109 height 33
click at [328, 395] on input "75.00" at bounding box center [350, 384] width 109 height 33
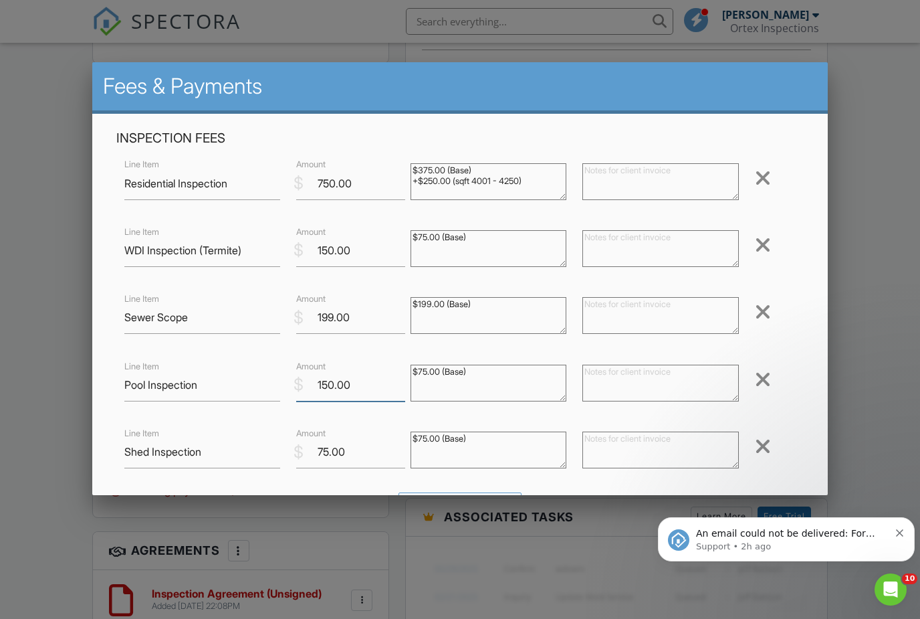
type input "150.00"
click at [248, 461] on input "Shed Inspection" at bounding box center [202, 451] width 156 height 33
click at [151, 454] on input "Shed Inspection" at bounding box center [202, 451] width 156 height 33
type input "Pool House Inspection"
click at [326, 459] on input "75.00" at bounding box center [350, 451] width 109 height 33
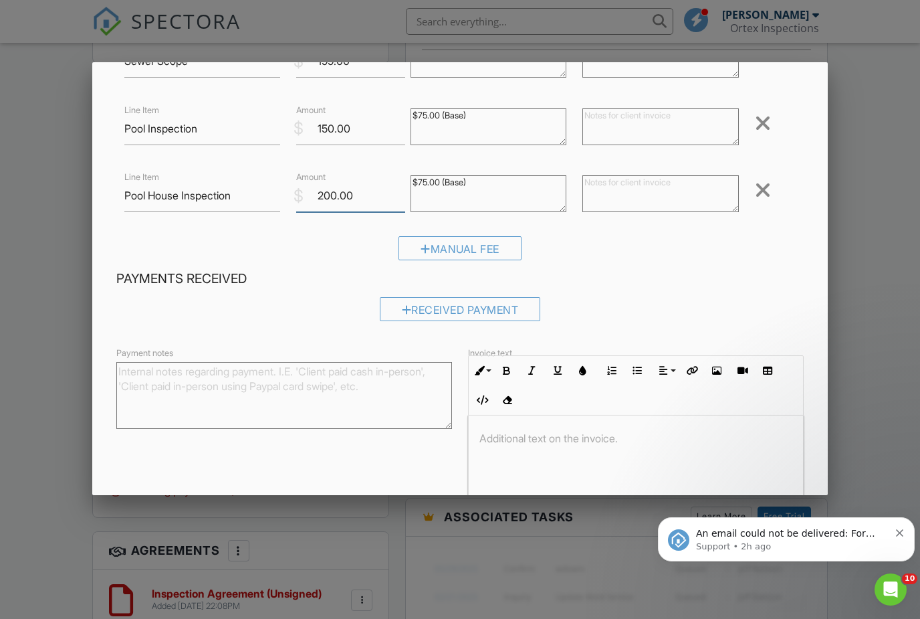
scroll to position [1, 0]
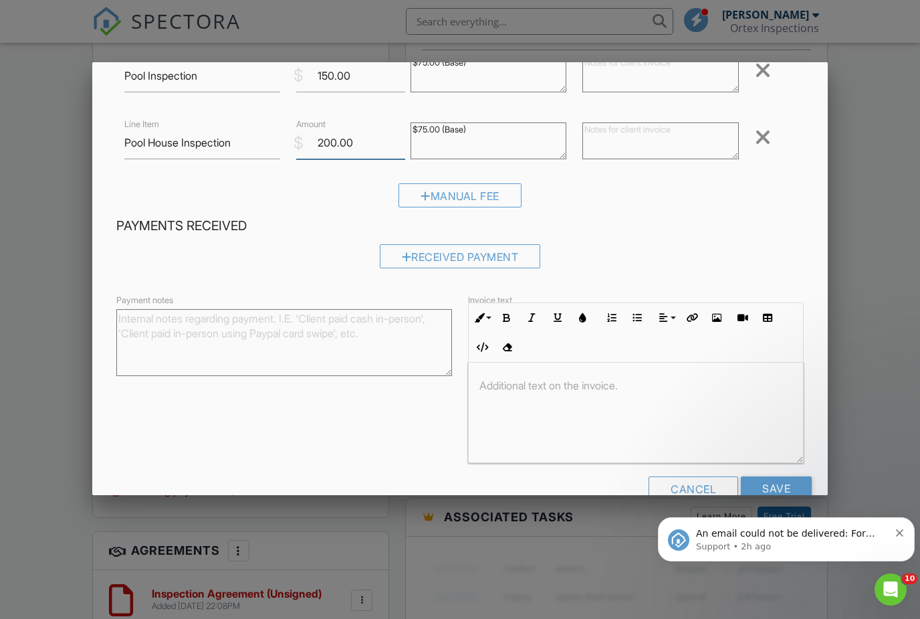
type input "200.00"
click at [792, 503] on div "Cancel Save" at bounding box center [460, 494] width 704 height 34
click at [782, 490] on input "Save" at bounding box center [776, 489] width 71 height 24
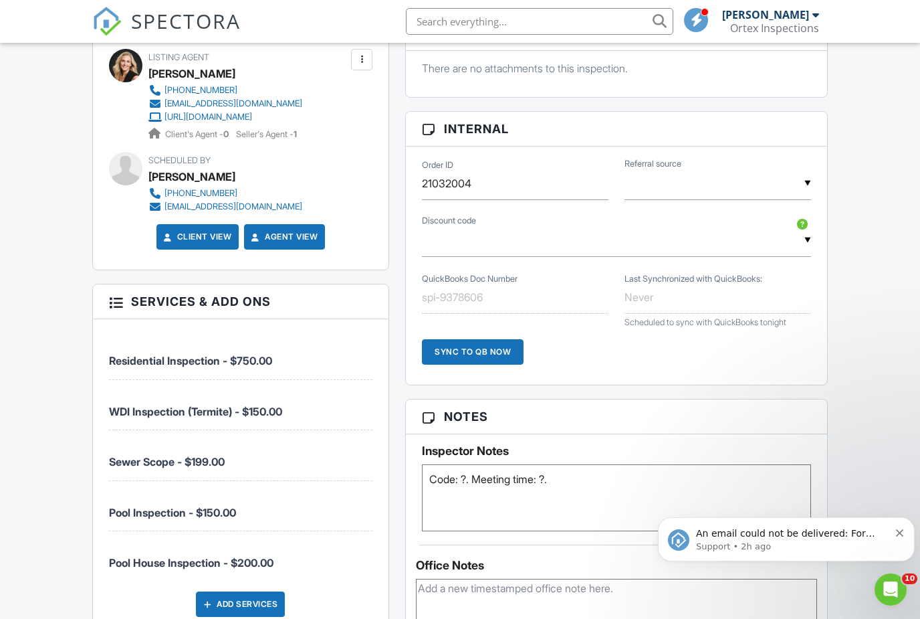
scroll to position [696, 0]
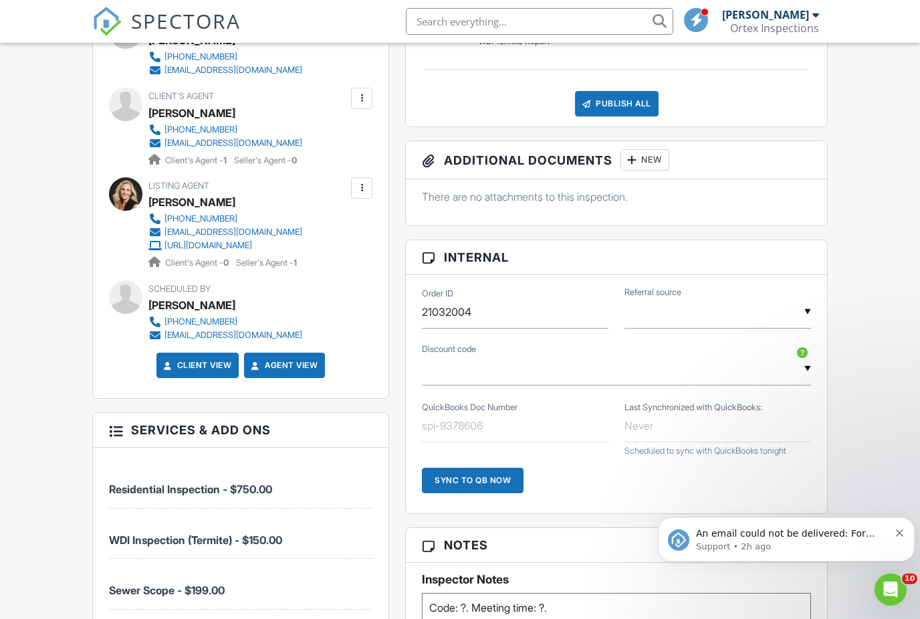
click at [118, 19] on img at bounding box center [106, 21] width 29 height 29
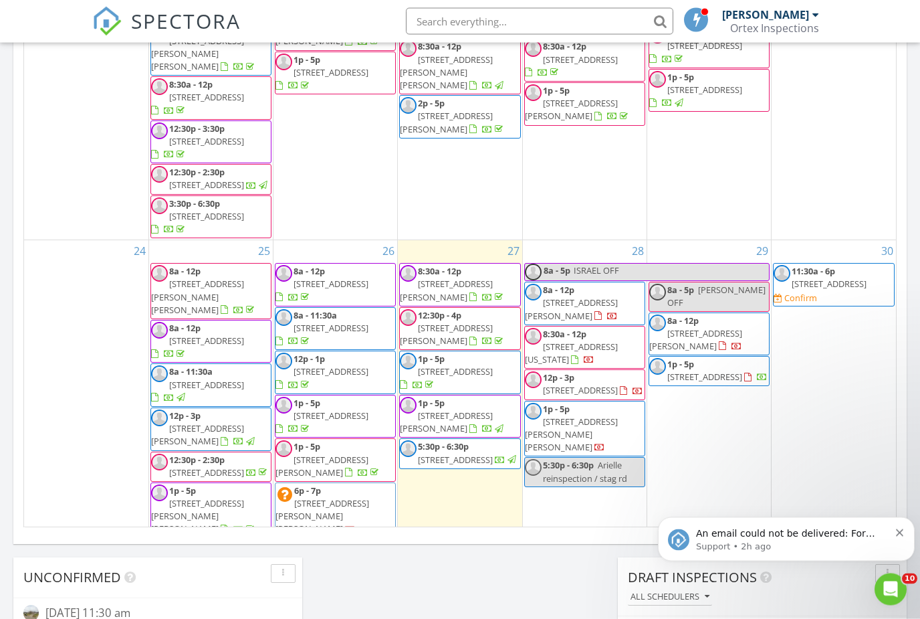
scroll to position [714, 0]
click at [325, 497] on span "2909 Berry Patch Ln, Joshua 76058" at bounding box center [323, 515] width 94 height 37
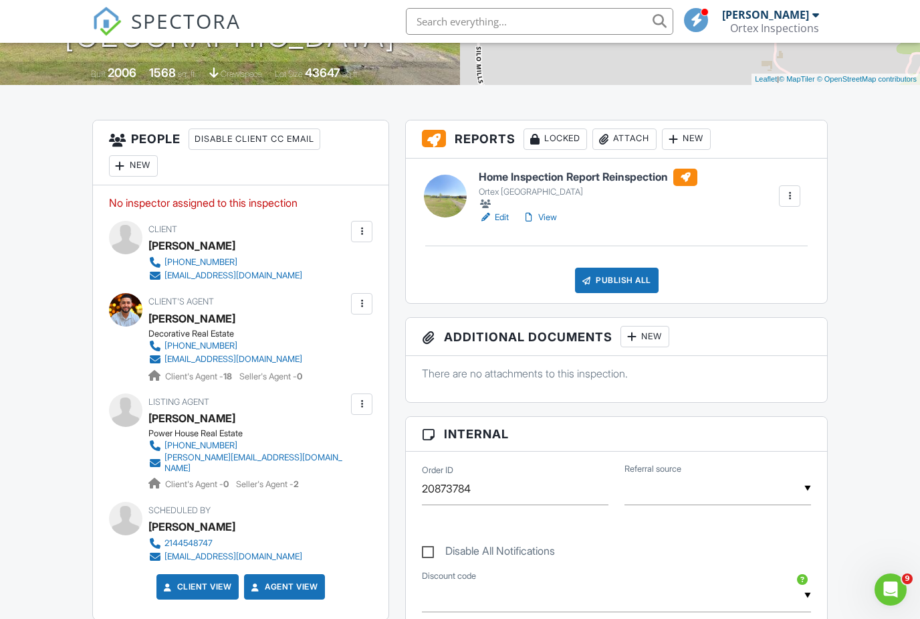
click at [136, 167] on div "New" at bounding box center [133, 165] width 49 height 21
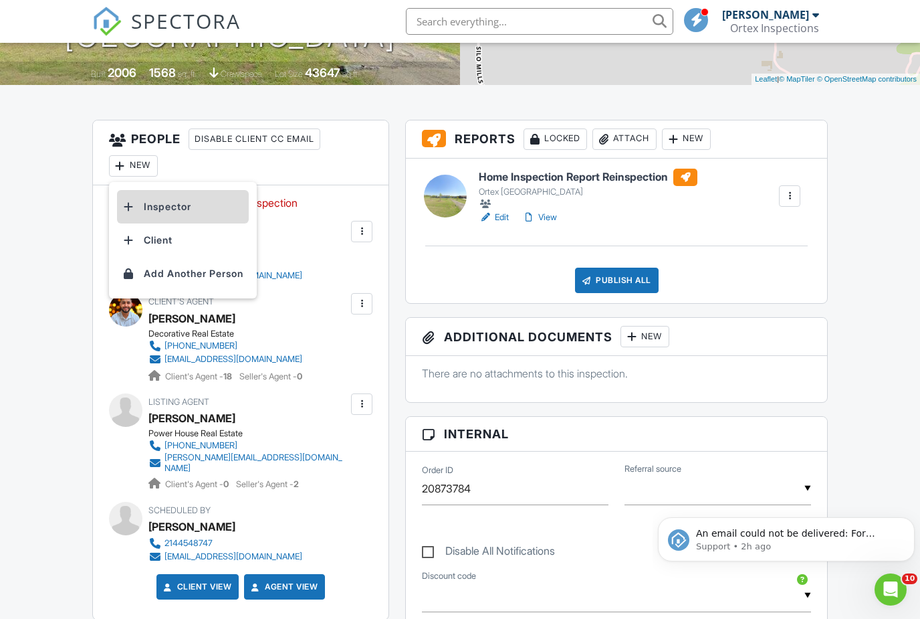
click at [187, 215] on li "Inspector" at bounding box center [183, 206] width 132 height 33
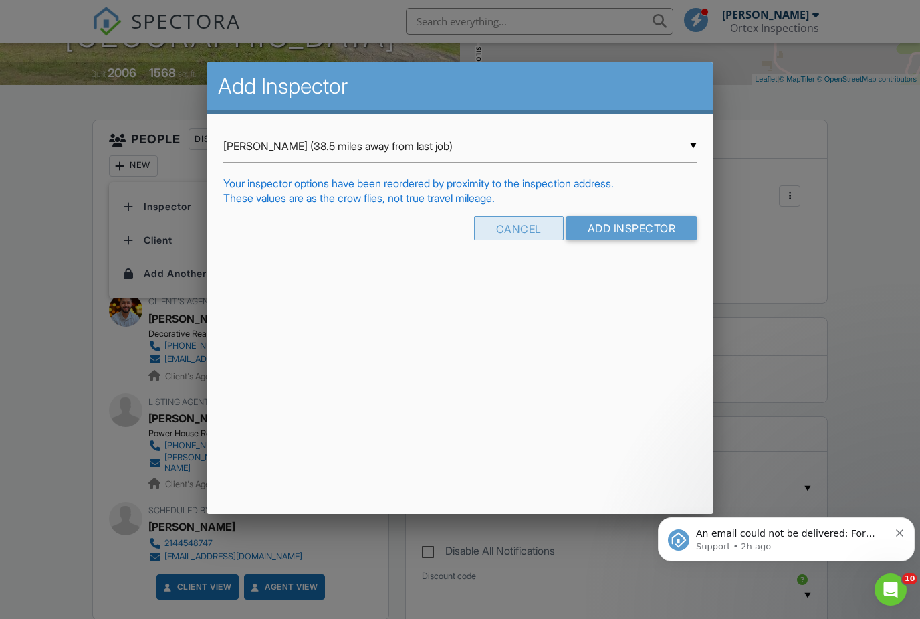
click at [526, 231] on div "Cancel" at bounding box center [519, 228] width 90 height 24
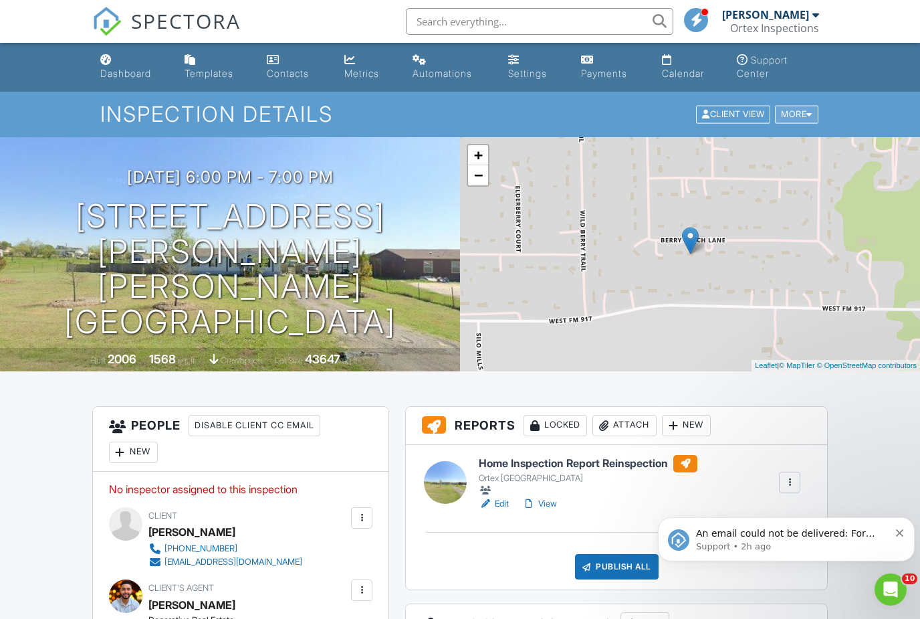
click at [805, 113] on div "More" at bounding box center [796, 115] width 43 height 18
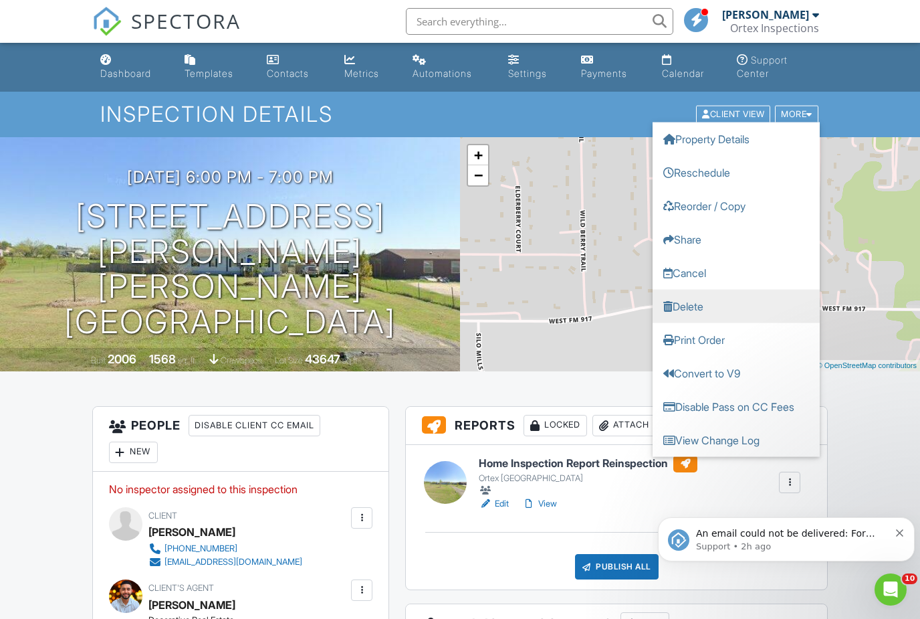
click at [718, 314] on link "Delete" at bounding box center [736, 306] width 167 height 33
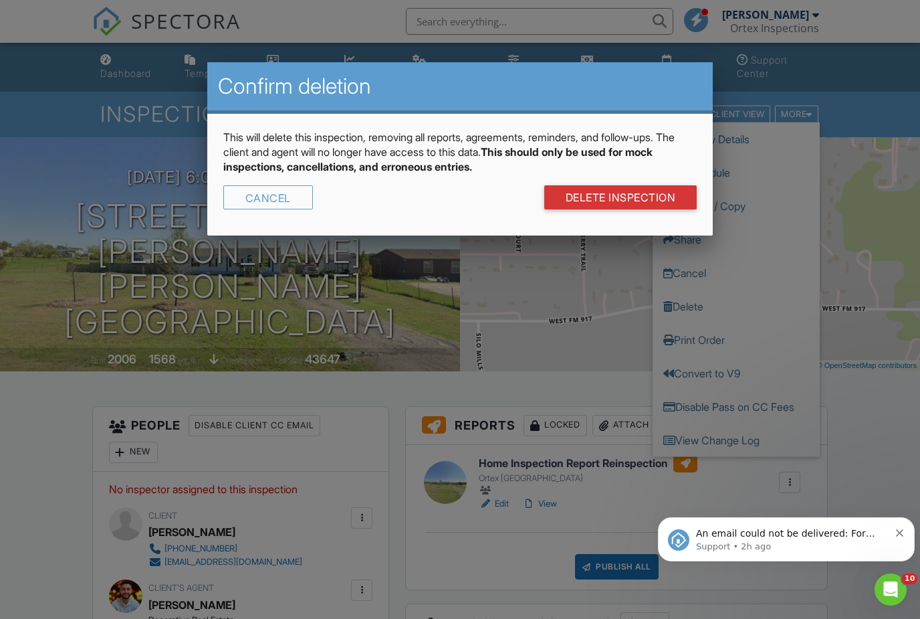
click at [621, 197] on link "DELETE Inspection" at bounding box center [620, 197] width 153 height 24
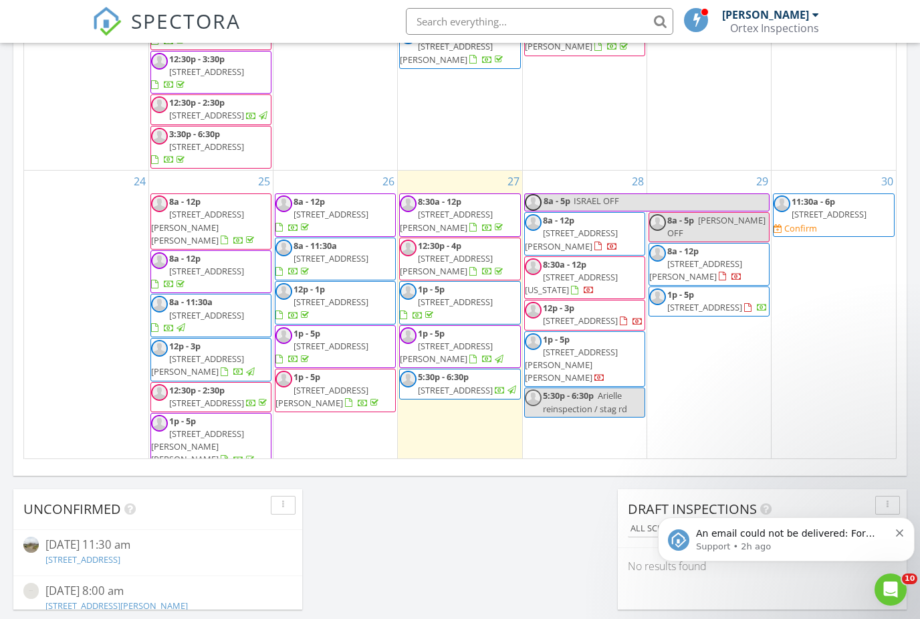
scroll to position [923, 0]
click at [218, 570] on span "[PERSON_NAME] Inspection for [PERSON_NAME]" at bounding box center [194, 588] width 86 height 37
select select "8"
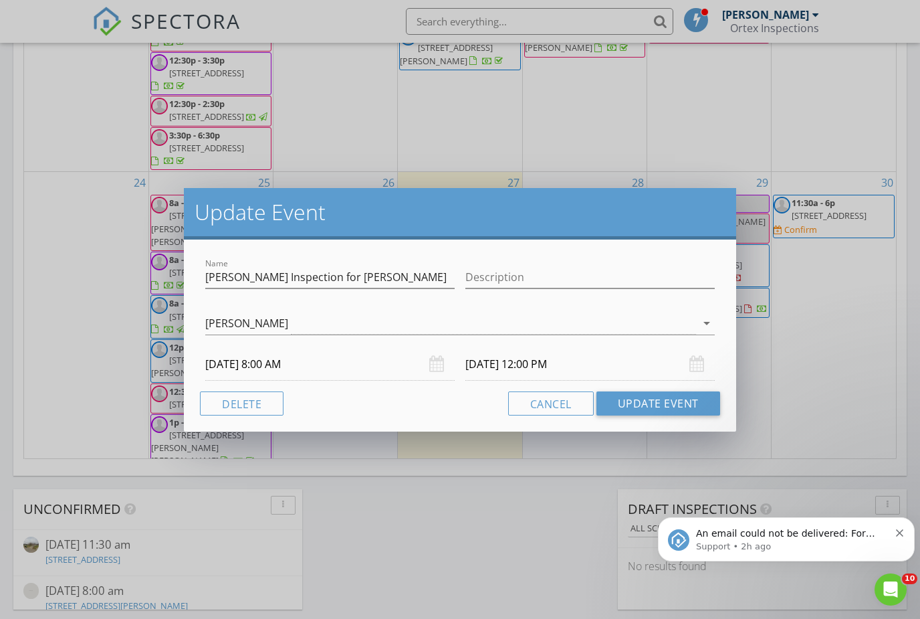
click at [283, 364] on input "[DATE] 8:00 AM" at bounding box center [329, 364] width 249 height 33
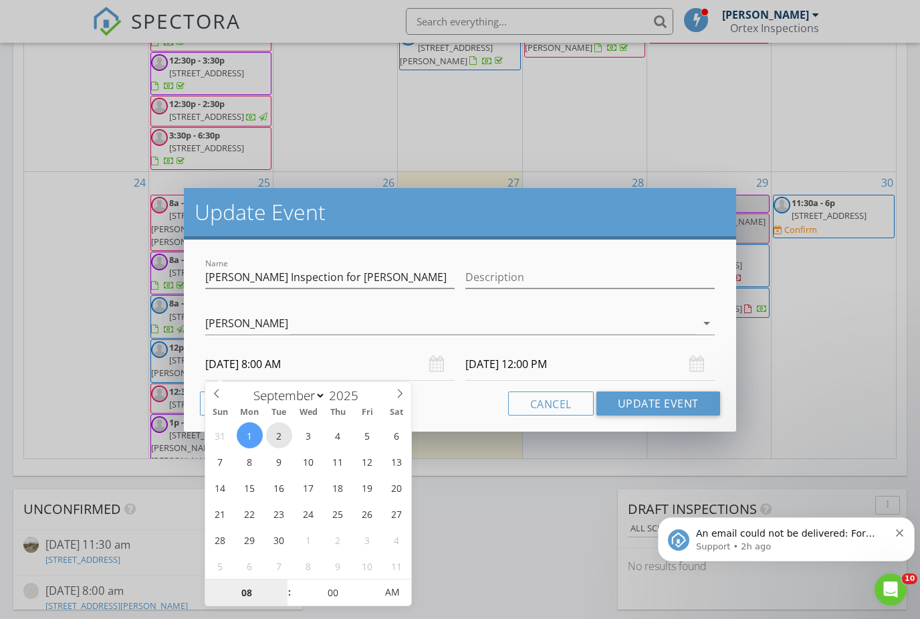
type input "[DATE] 8:00 AM"
type input "[DATE] 12:00 PM"
click at [447, 403] on div "Cancel Update Event" at bounding box center [460, 403] width 520 height 24
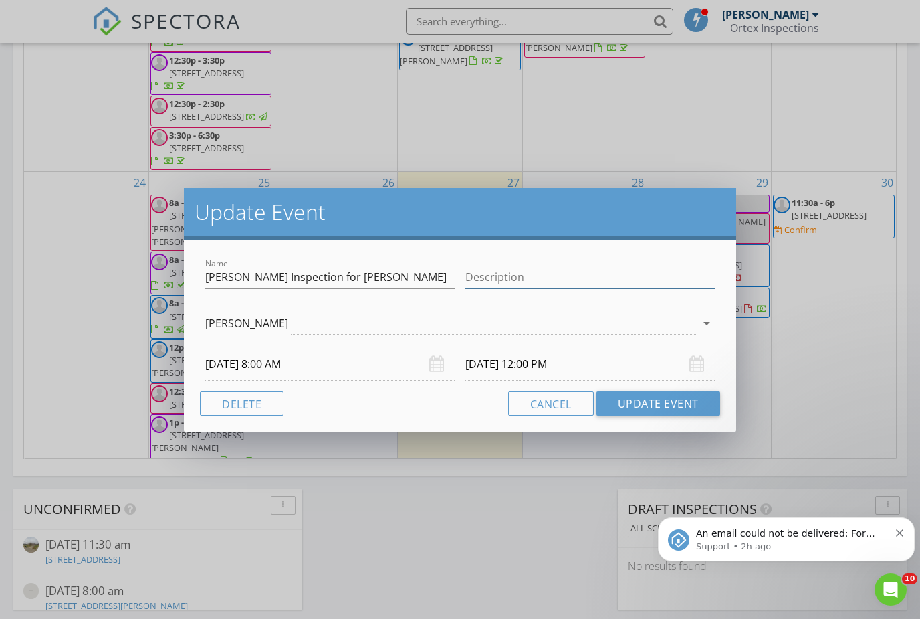
click at [500, 276] on input "Description" at bounding box center [589, 277] width 249 height 22
type input "Waiting to see if this works for builder"
click at [222, 280] on input "[PERSON_NAME] Inspection for [PERSON_NAME]" at bounding box center [329, 277] width 249 height 22
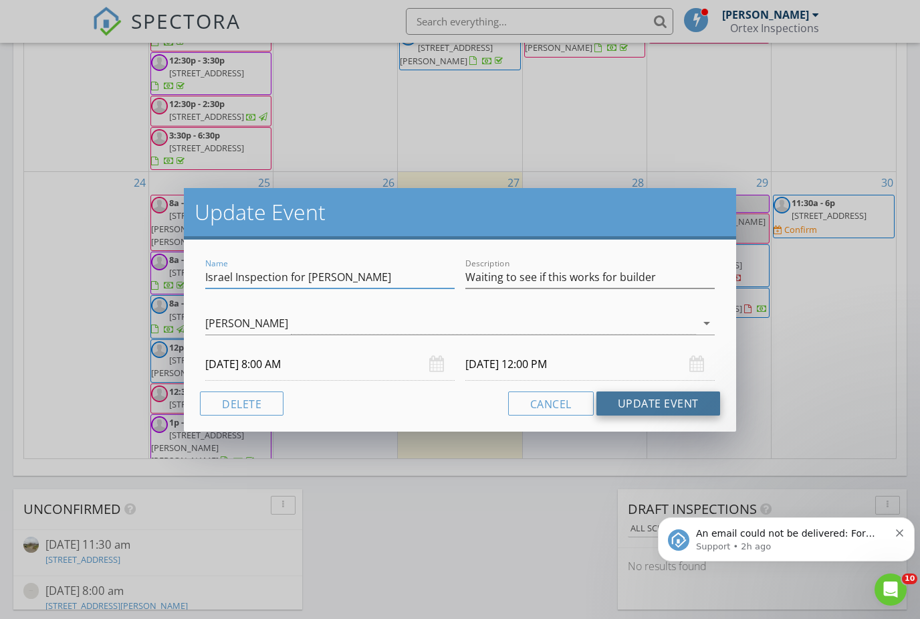
type input "Israel Inspection for [PERSON_NAME]"
click at [643, 405] on button "Update Event" at bounding box center [659, 403] width 124 height 24
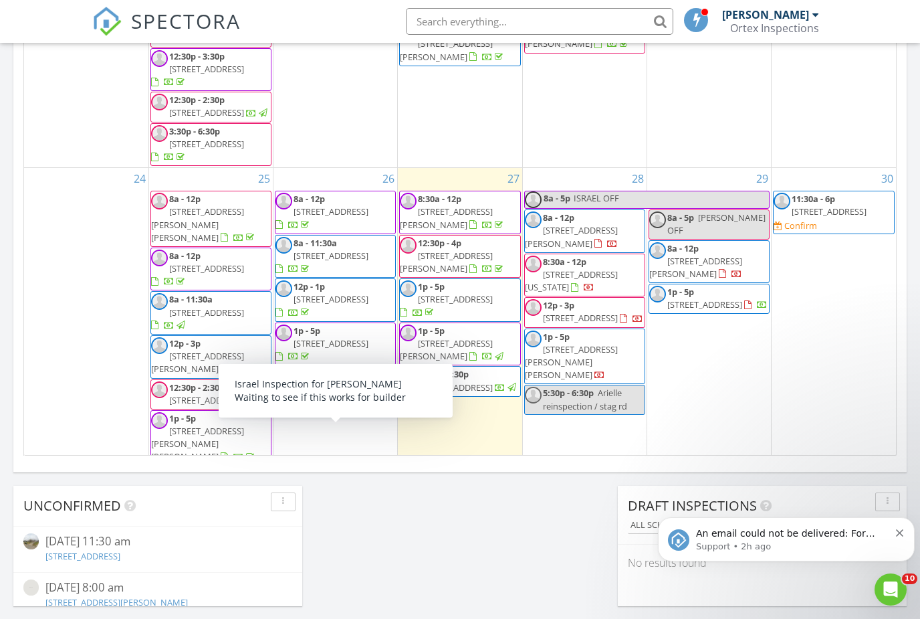
scroll to position [770, 0]
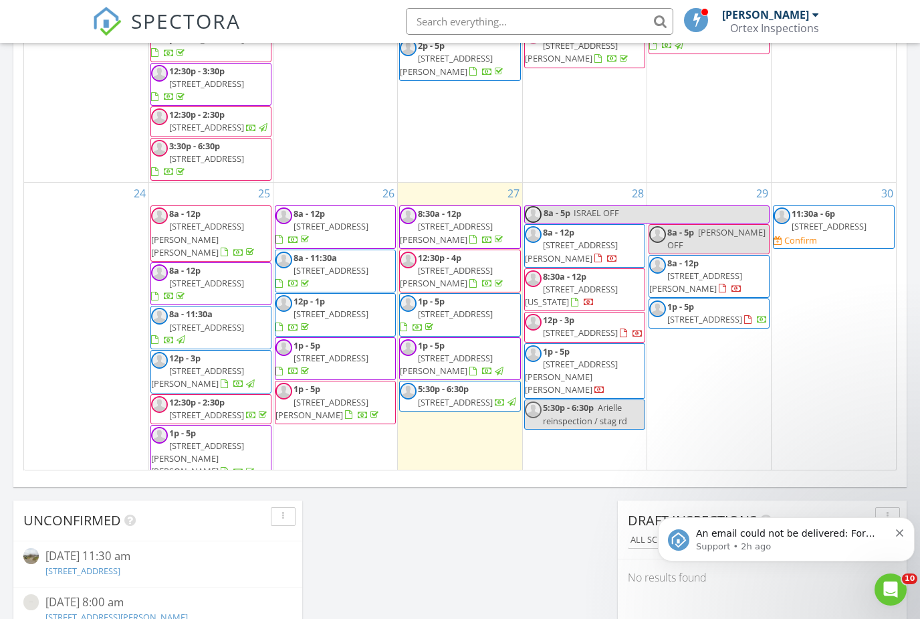
click at [391, 512] on div "[DATE] All Inspectors 8:30 am [STREET_ADDRESS][PERSON_NAME] [PERSON_NAME] 8 min…" at bounding box center [460, 25] width 920 height 1217
click at [348, 551] on span "Israel Inspection for [PERSON_NAME]" at bounding box center [344, 563] width 101 height 25
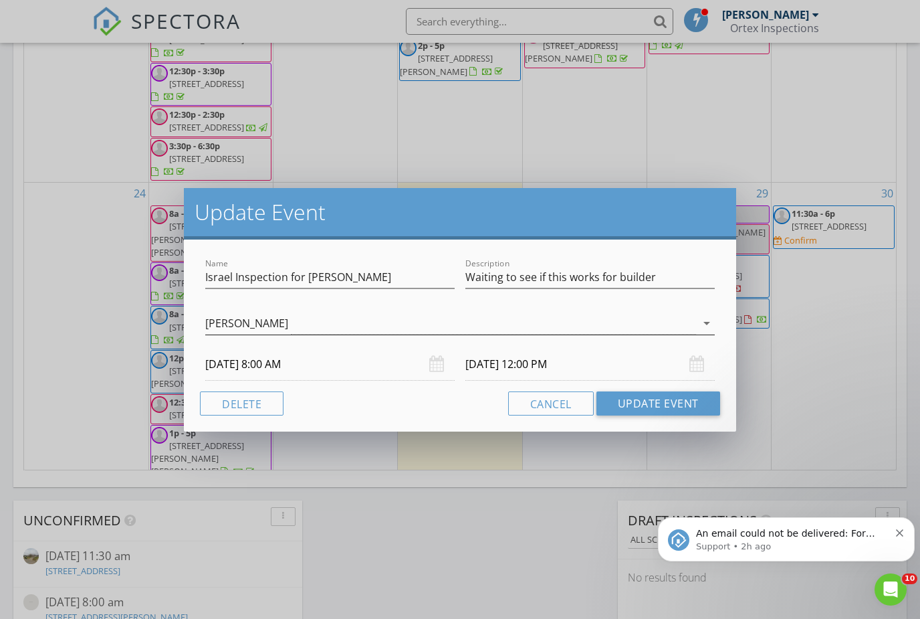
click at [271, 321] on div "[PERSON_NAME]" at bounding box center [246, 323] width 83 height 12
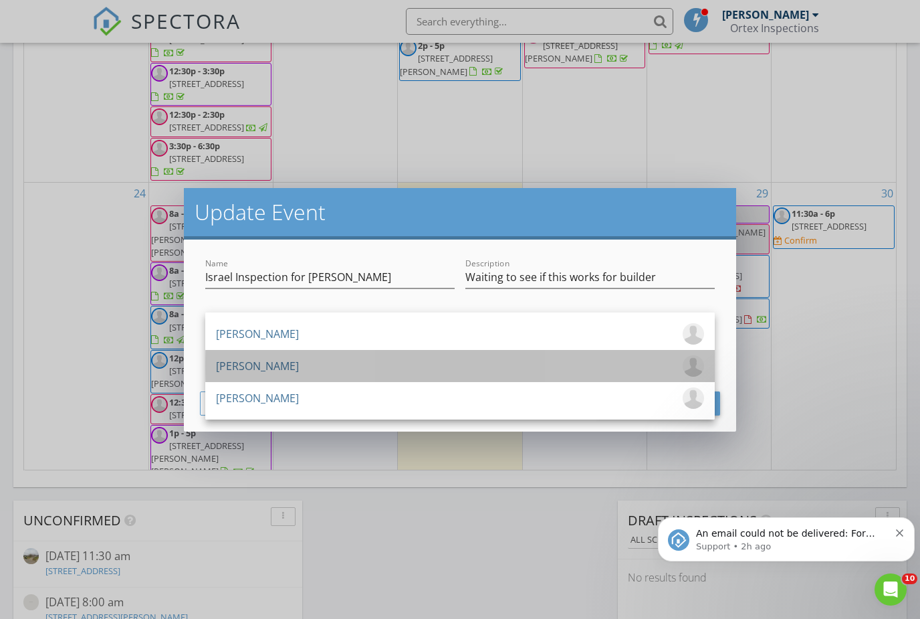
click at [272, 370] on div "[PERSON_NAME]" at bounding box center [257, 365] width 83 height 21
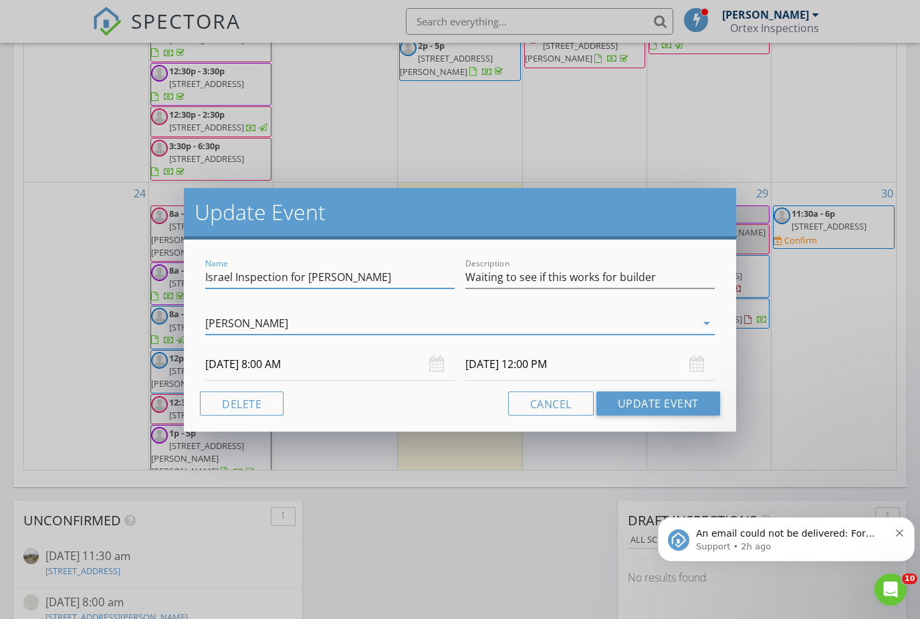
click at [231, 278] on input "Israel Inspection for [PERSON_NAME]" at bounding box center [329, 277] width 249 height 22
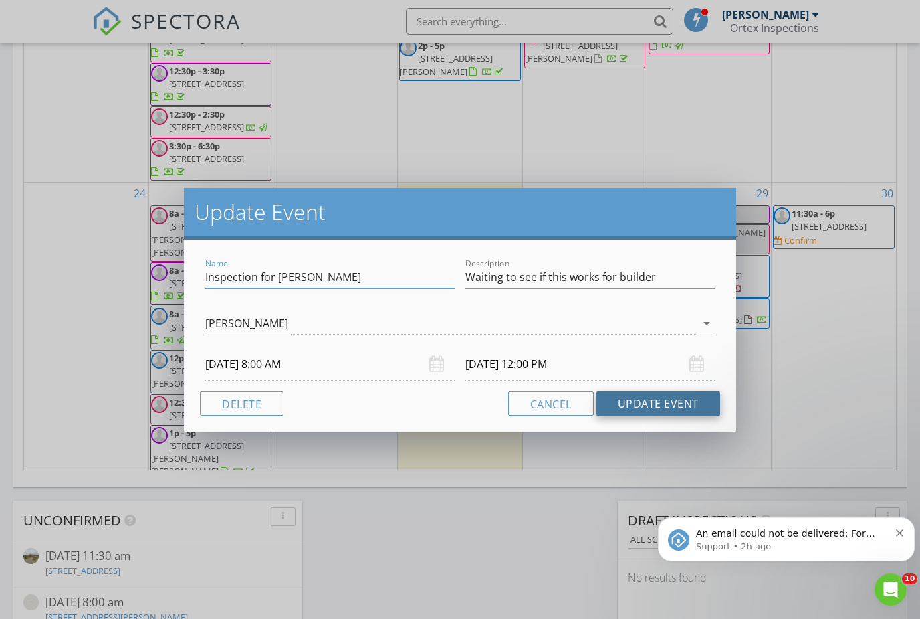
type input "Inspection for [PERSON_NAME]"
click at [613, 409] on button "Update Event" at bounding box center [659, 403] width 124 height 24
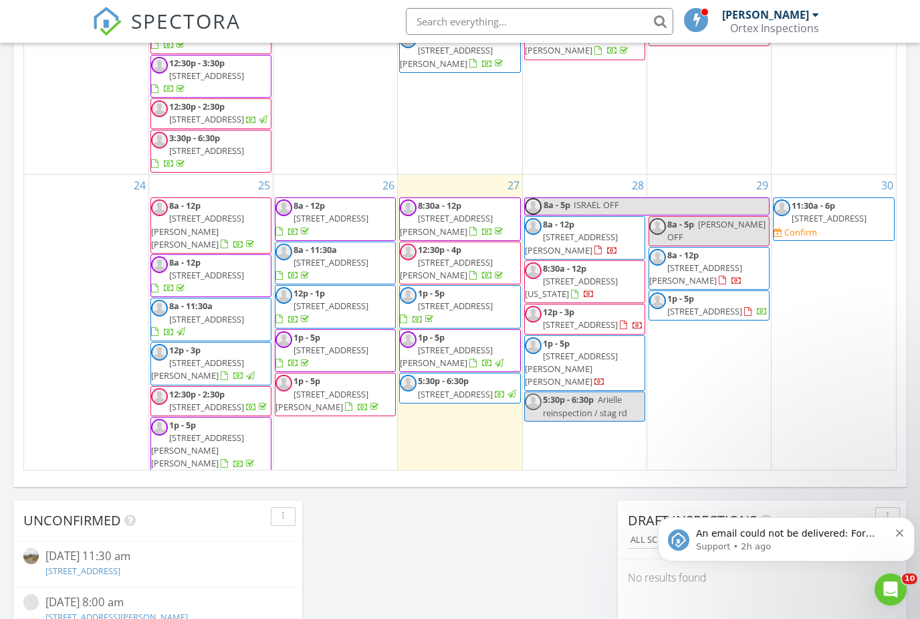
scroll to position [924, 0]
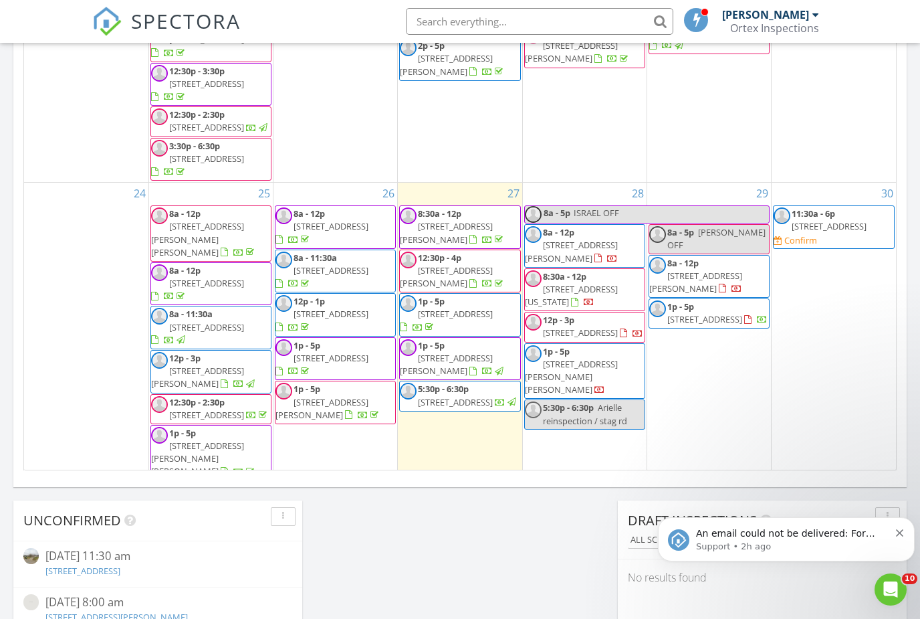
click at [0, 301] on div "[DATE] All Inspectors 8:30 am [STREET_ADDRESS][PERSON_NAME] [PERSON_NAME] 8 min…" at bounding box center [460, 25] width 920 height 1217
click at [902, 215] on div "[DATE] [DATE] list day week cal wk 4 wk month Sun Mon Tue Wed Thu Fri Sat 27 28…" at bounding box center [459, 176] width 893 height 608
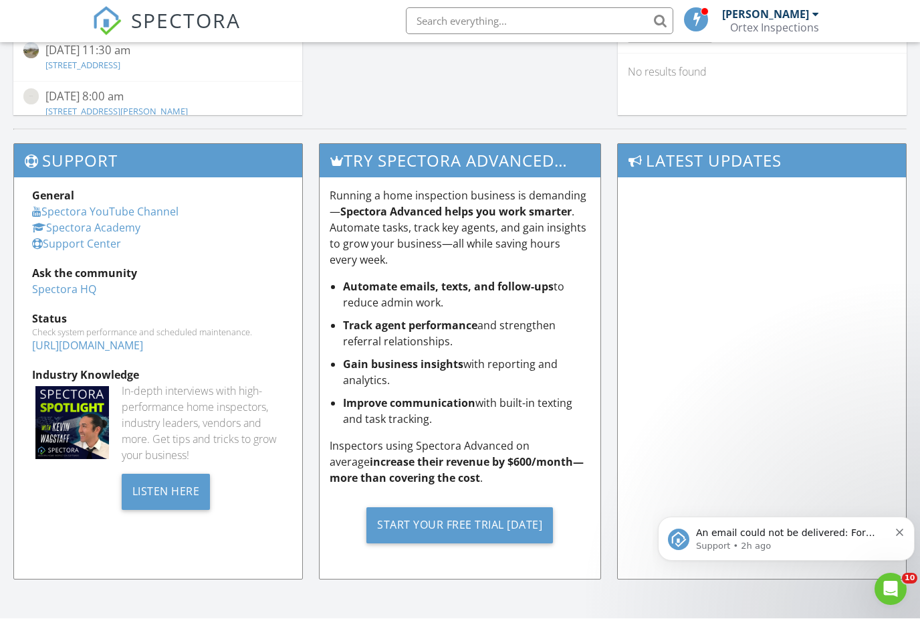
scroll to position [1276, 0]
